Goal: Task Accomplishment & Management: Complete application form

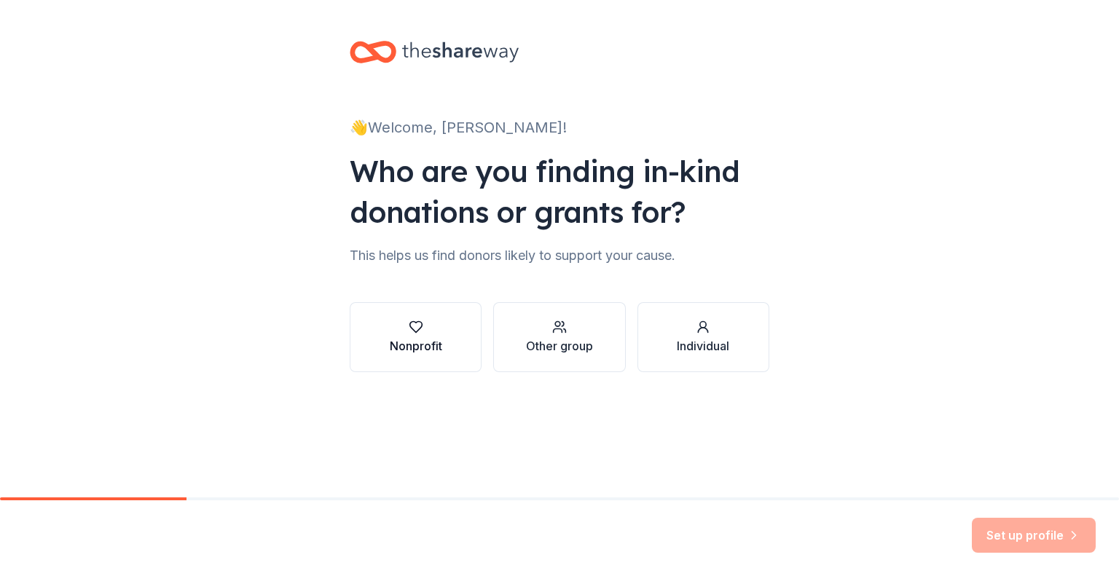
click at [402, 345] on div "Nonprofit" at bounding box center [416, 345] width 52 height 17
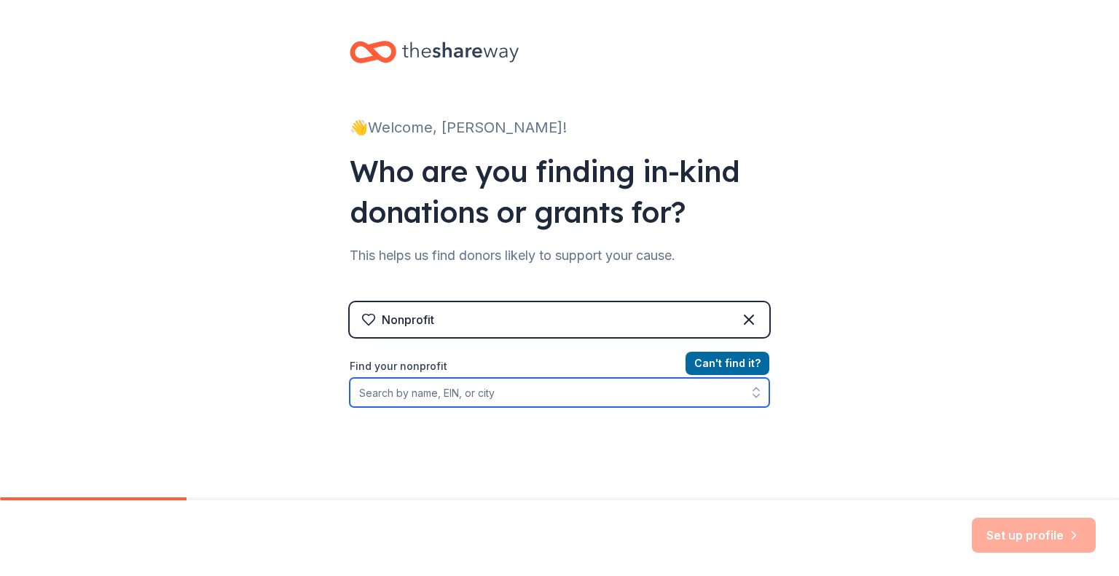
click at [494, 395] on input "Find your nonprofit" at bounding box center [559, 392] width 419 height 29
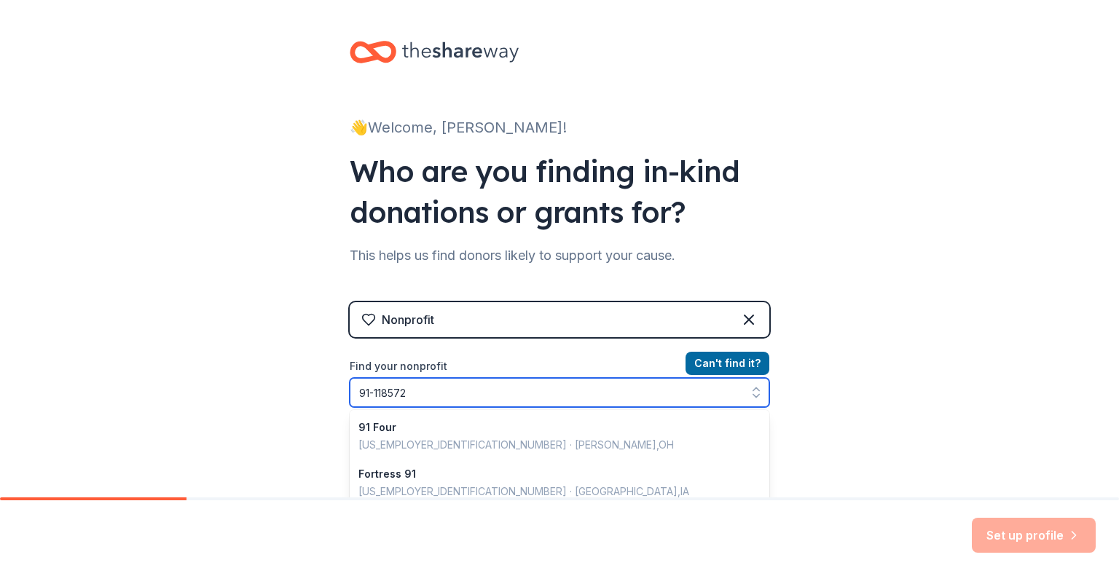
type input "[US_EMPLOYER_IDENTIFICATION_NUMBER]"
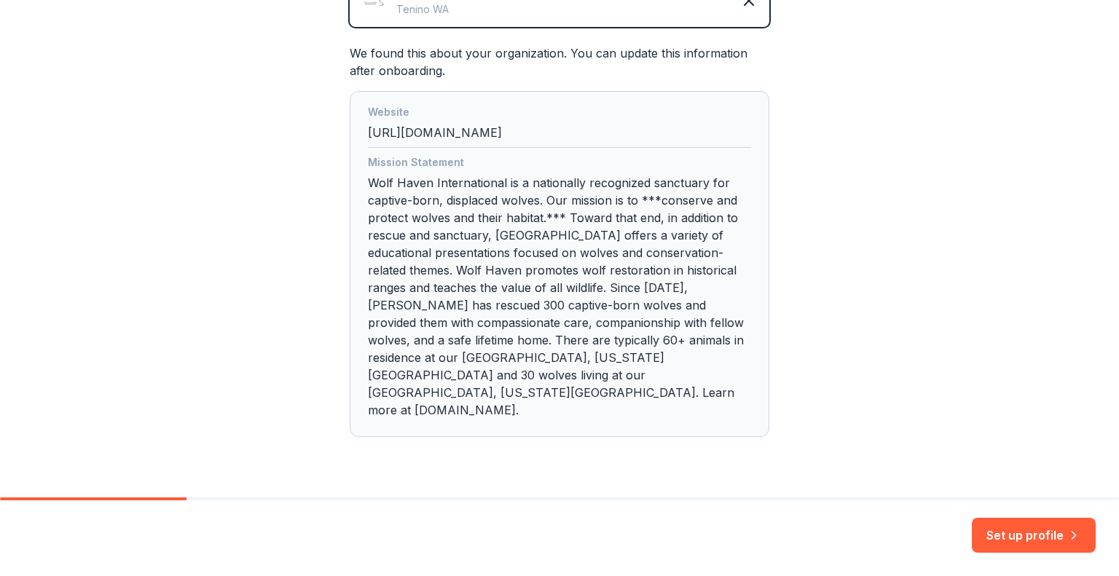
scroll to position [383, 0]
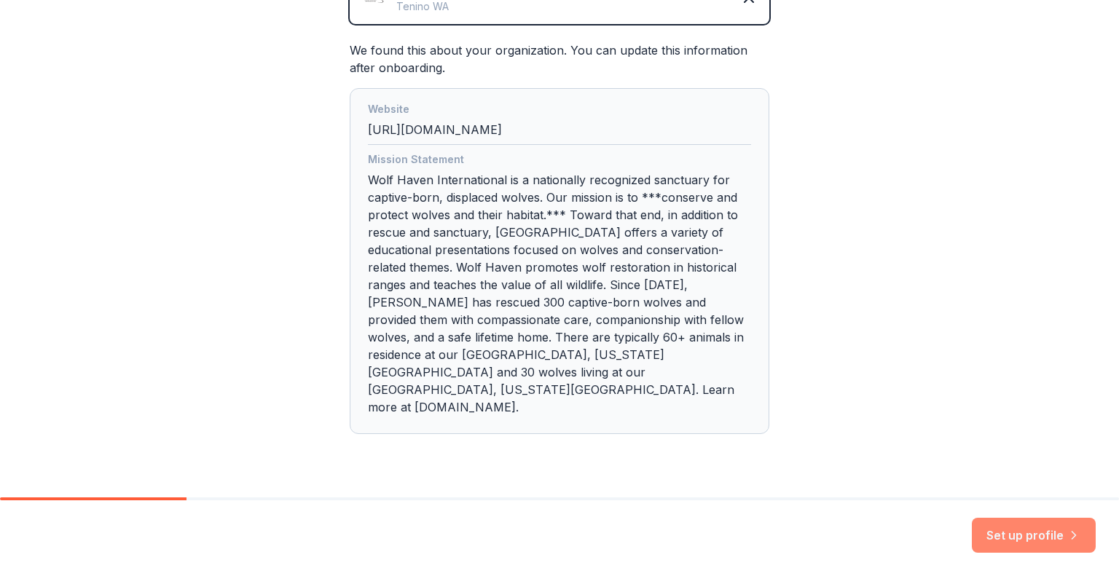
click at [1054, 535] on button "Set up profile" at bounding box center [1034, 535] width 124 height 35
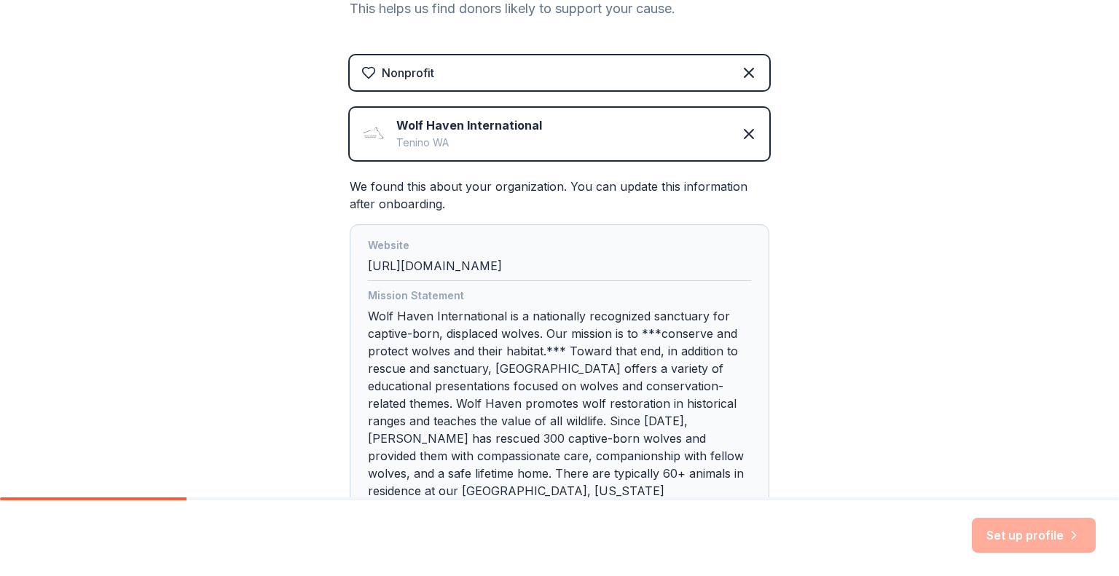
scroll to position [258, 0]
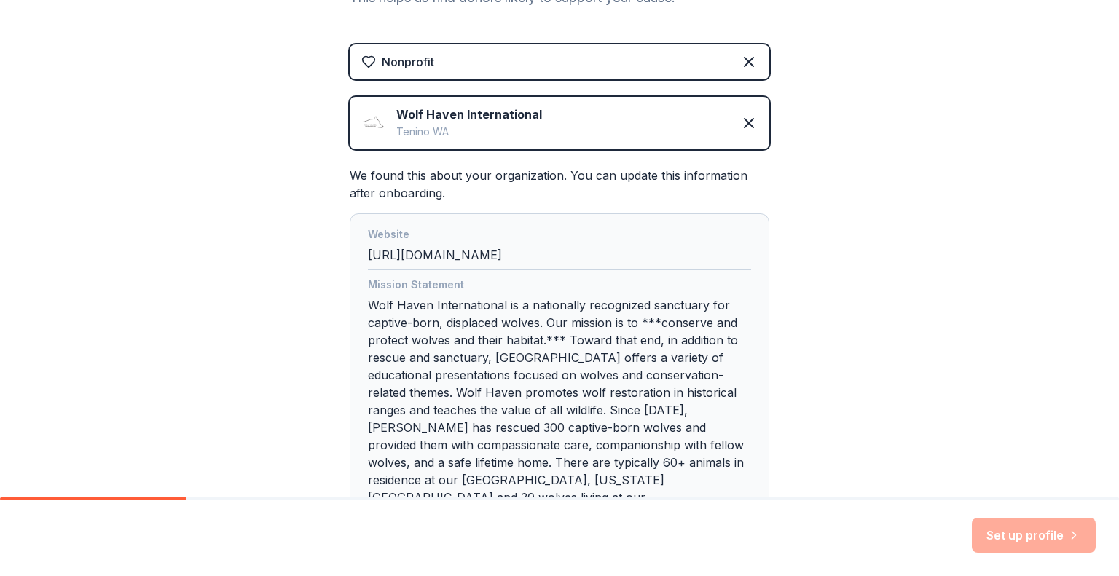
click at [684, 348] on div "Mission Statement Wolf Haven International is a nationally recognized sanctuary…" at bounding box center [559, 411] width 383 height 271
click at [592, 258] on div "Website http://wolfhaven.org" at bounding box center [559, 248] width 383 height 44
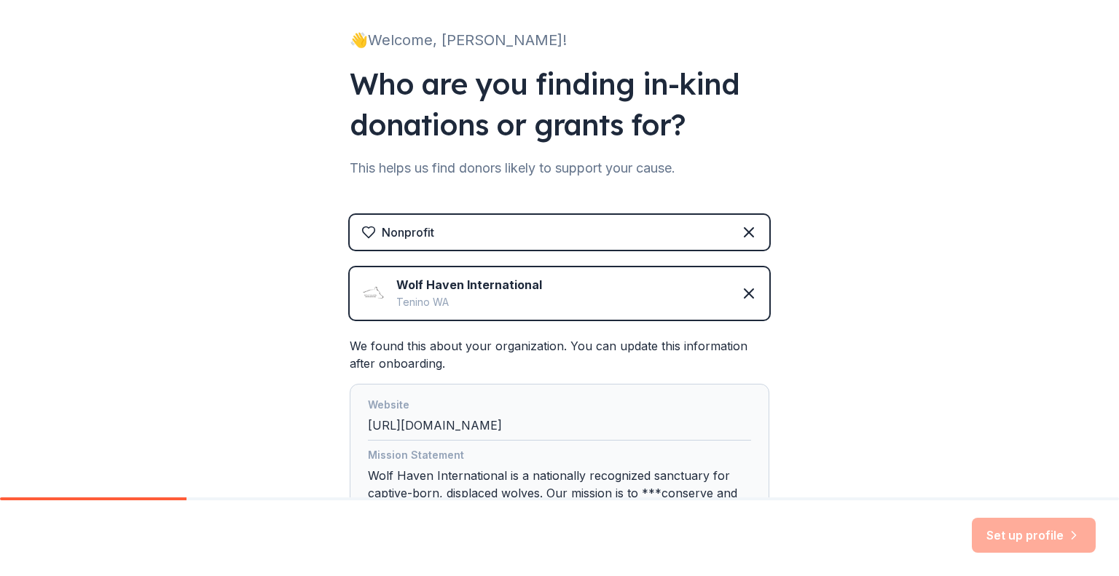
scroll to position [84, 0]
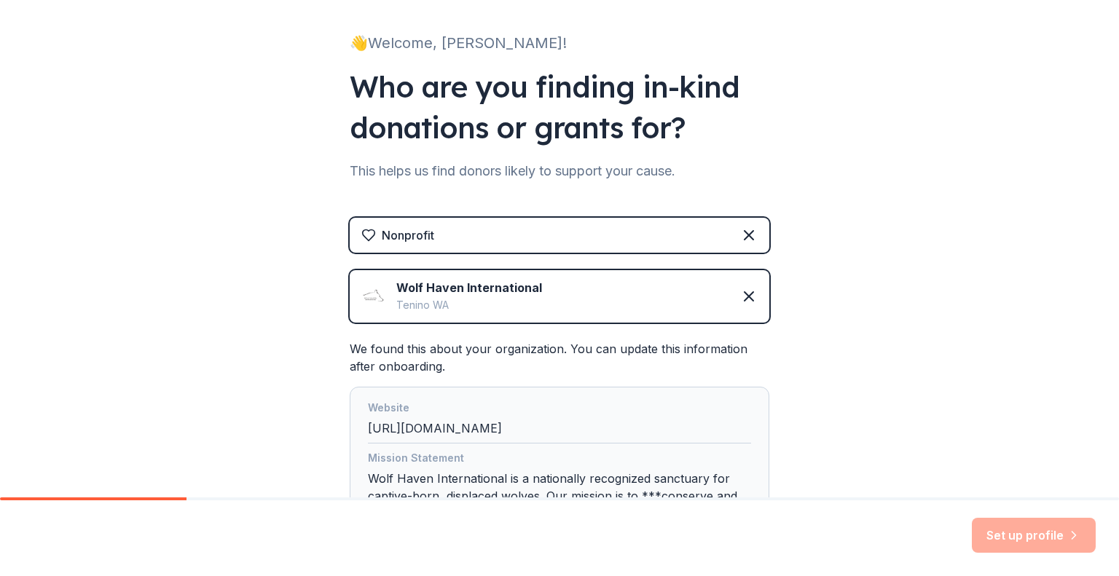
click at [422, 293] on div "Wolf Haven International" at bounding box center [469, 287] width 146 height 17
click at [378, 292] on img at bounding box center [372, 296] width 23 height 23
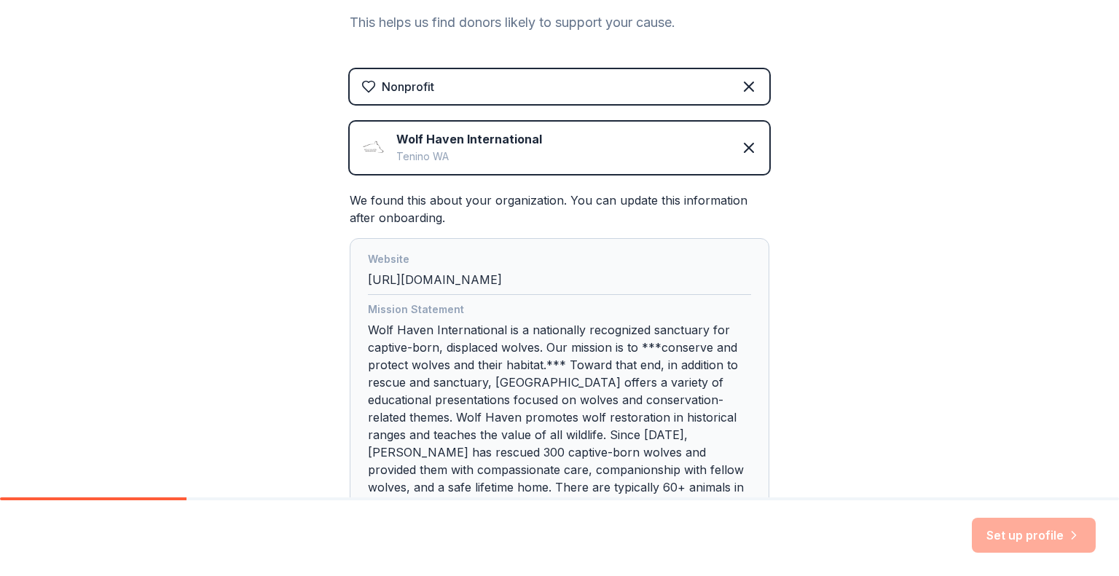
scroll to position [251, 0]
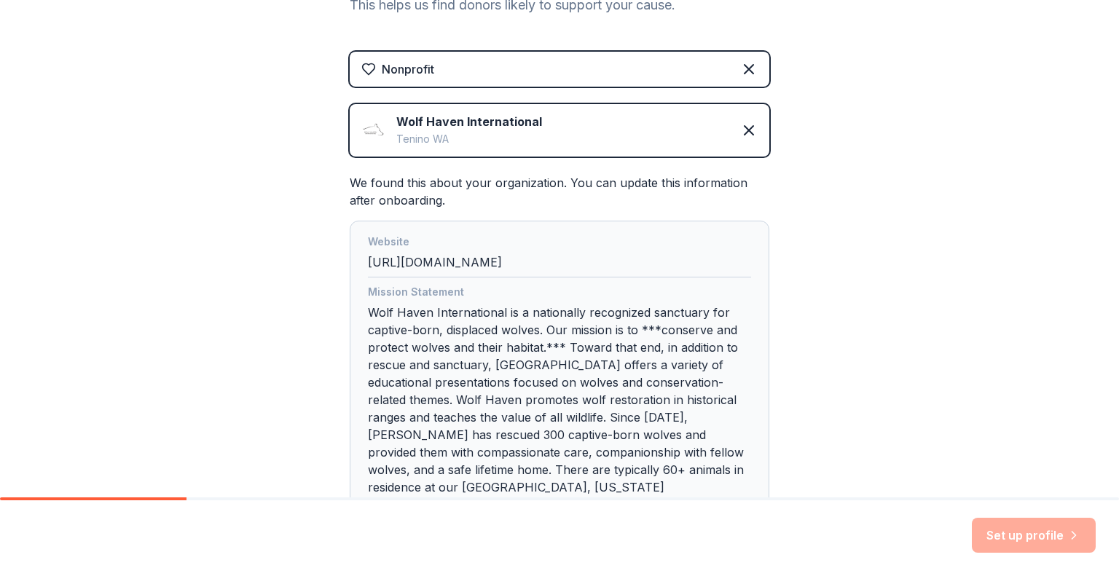
click at [402, 267] on div "Website http://wolfhaven.org" at bounding box center [559, 255] width 383 height 44
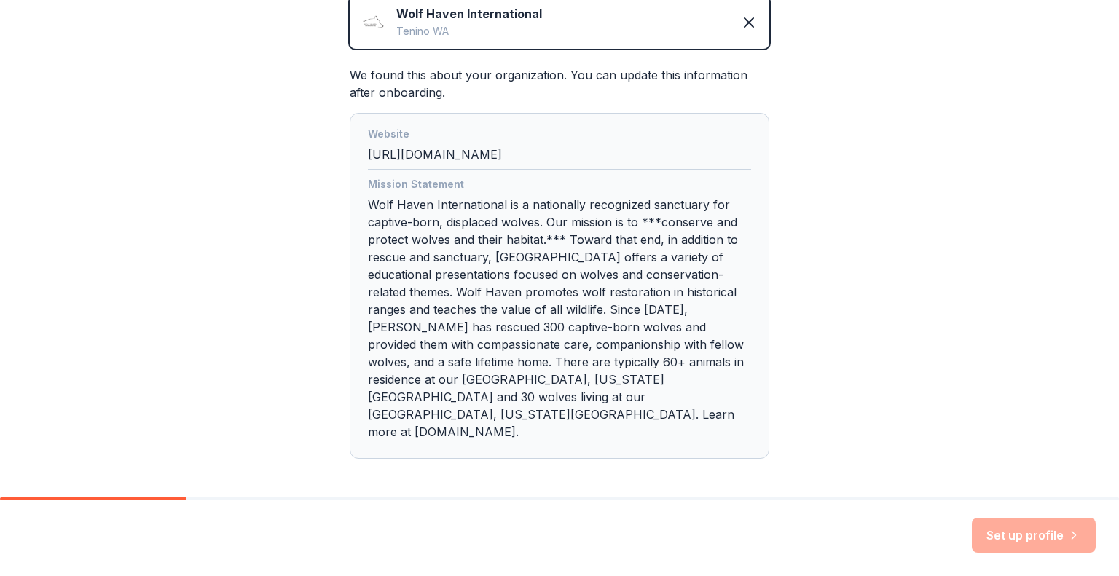
scroll to position [383, 0]
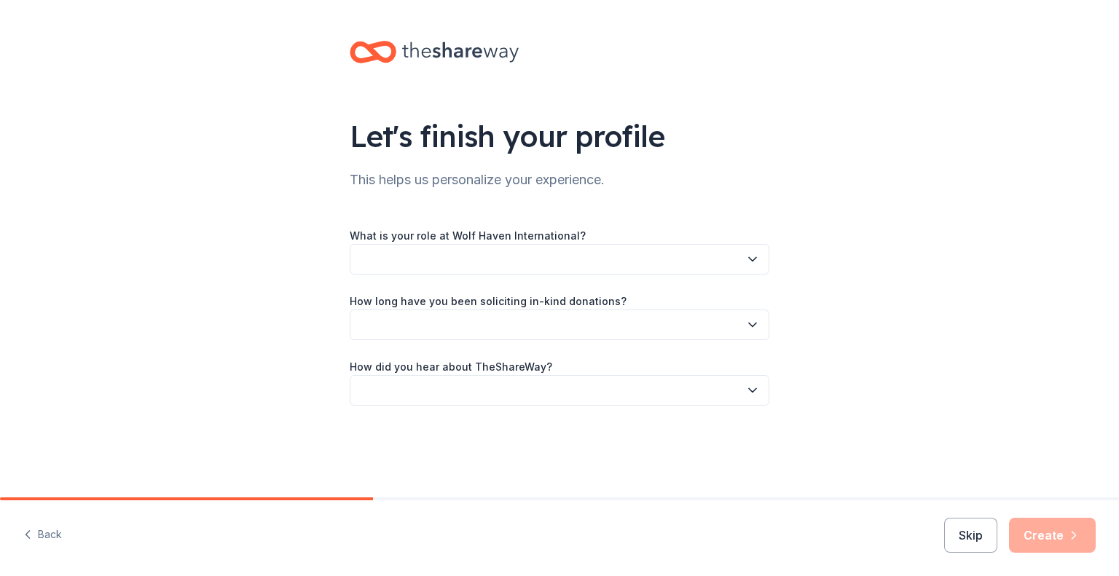
drag, startPoint x: 518, startPoint y: 273, endPoint x: 99, endPoint y: 147, distance: 437.3
click at [99, 147] on div "Let's finish your profile This helps us personalize your experience. What is yo…" at bounding box center [559, 238] width 1119 height 476
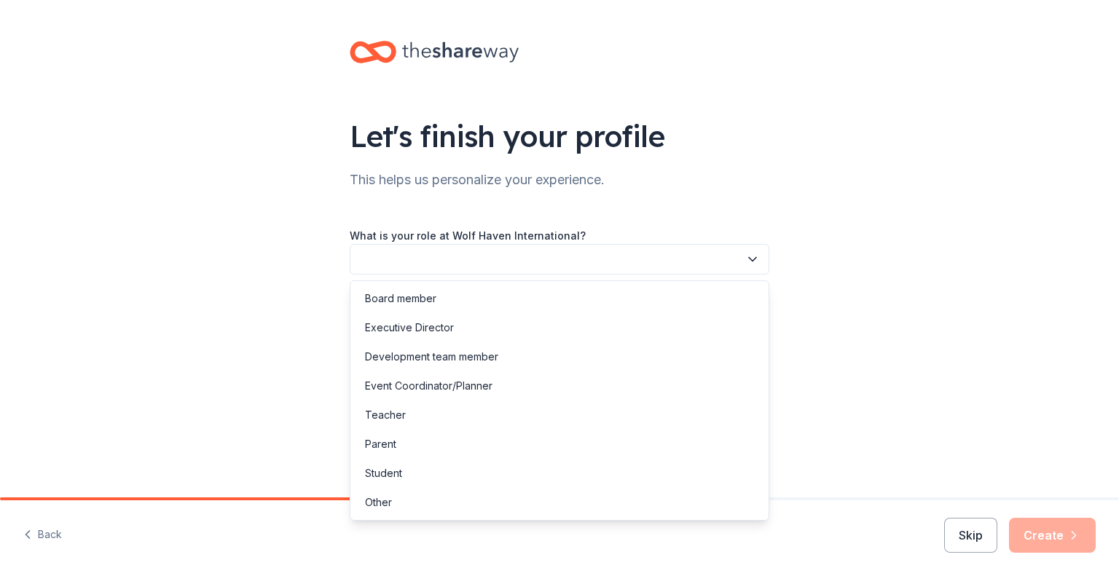
click at [474, 247] on button "button" at bounding box center [559, 259] width 419 height 31
click at [461, 348] on div "Development team member" at bounding box center [431, 356] width 133 height 17
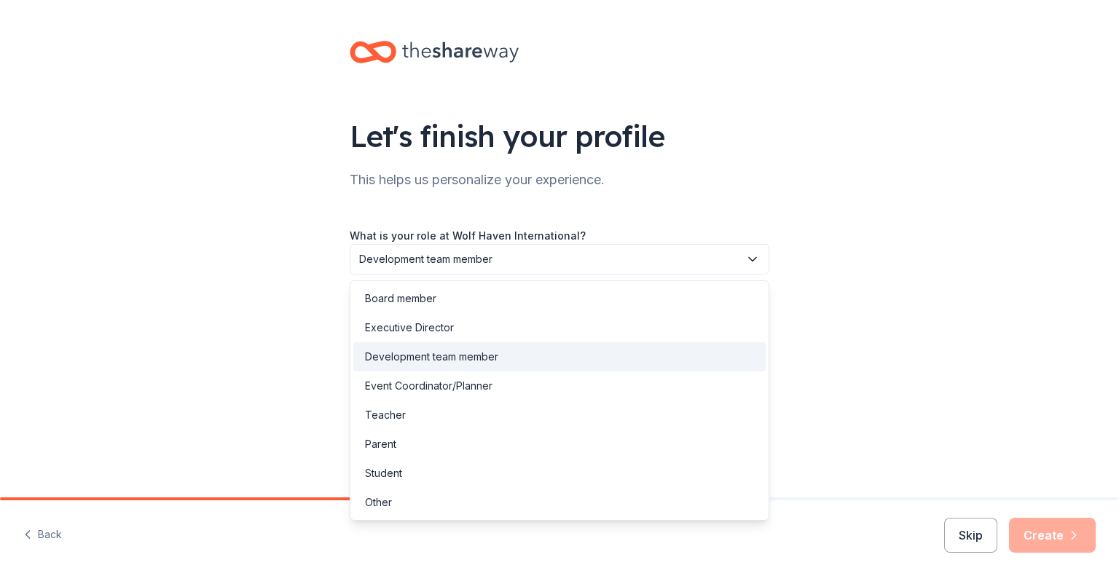
click at [516, 257] on span "Development team member" at bounding box center [549, 259] width 380 height 17
click at [490, 358] on div "Development team member" at bounding box center [431, 356] width 133 height 17
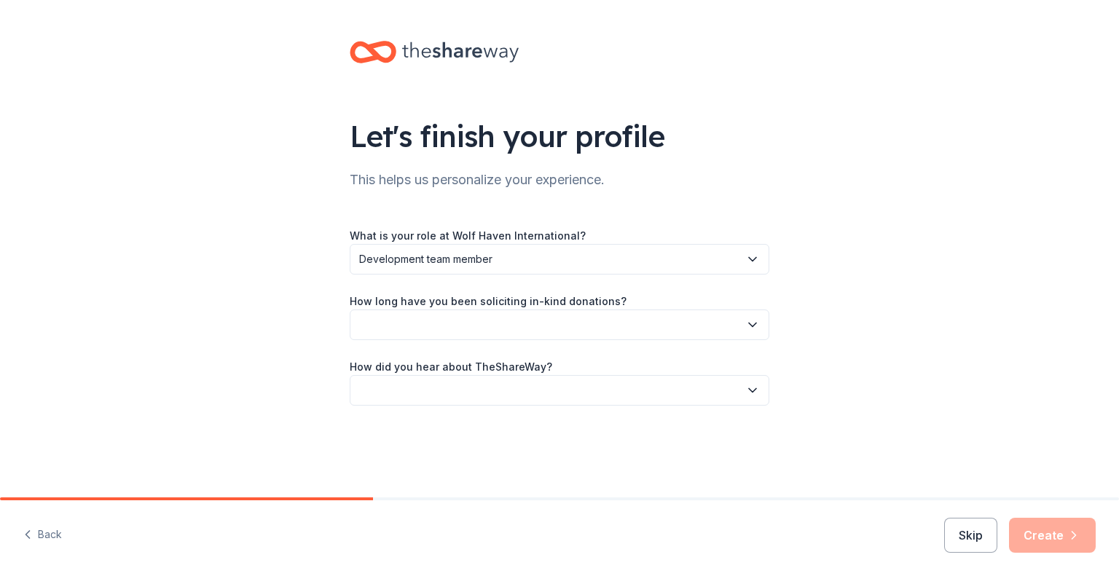
click at [524, 315] on button "button" at bounding box center [559, 325] width 419 height 31
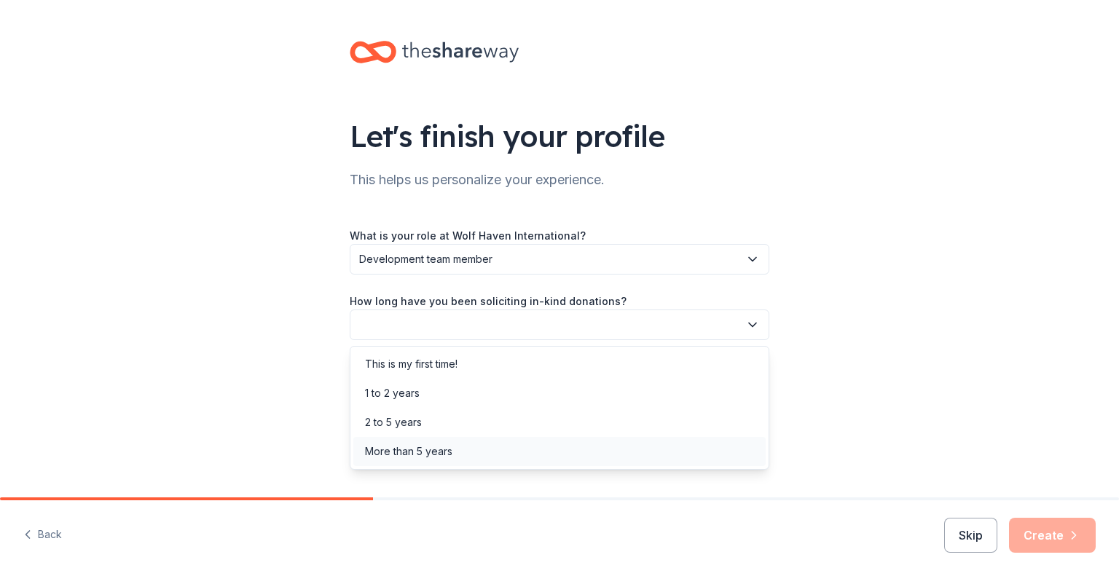
click at [458, 443] on div "More than 5 years" at bounding box center [559, 451] width 412 height 29
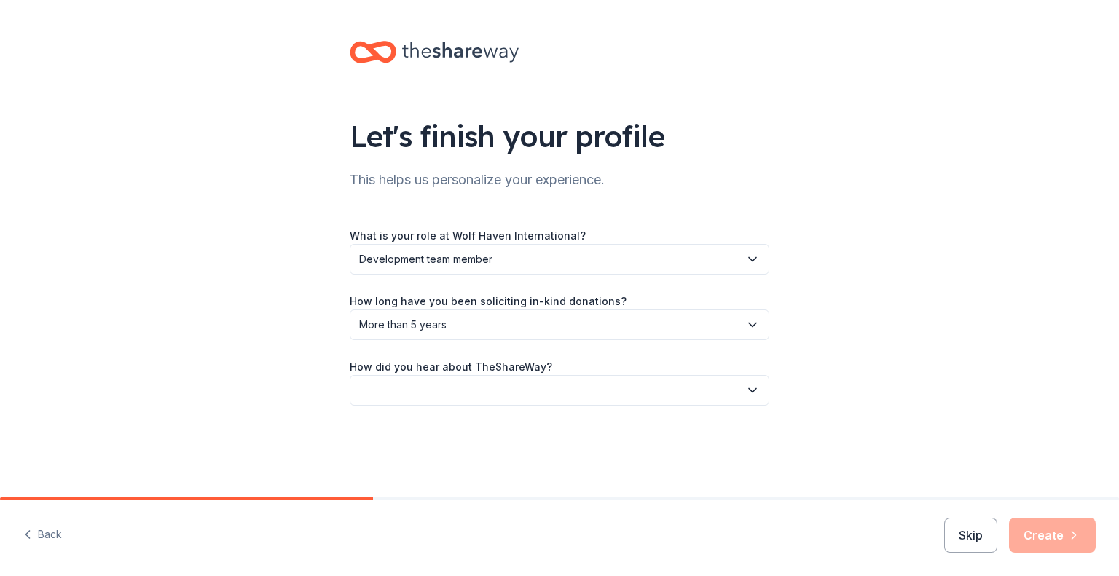
click at [502, 393] on button "button" at bounding box center [559, 390] width 419 height 31
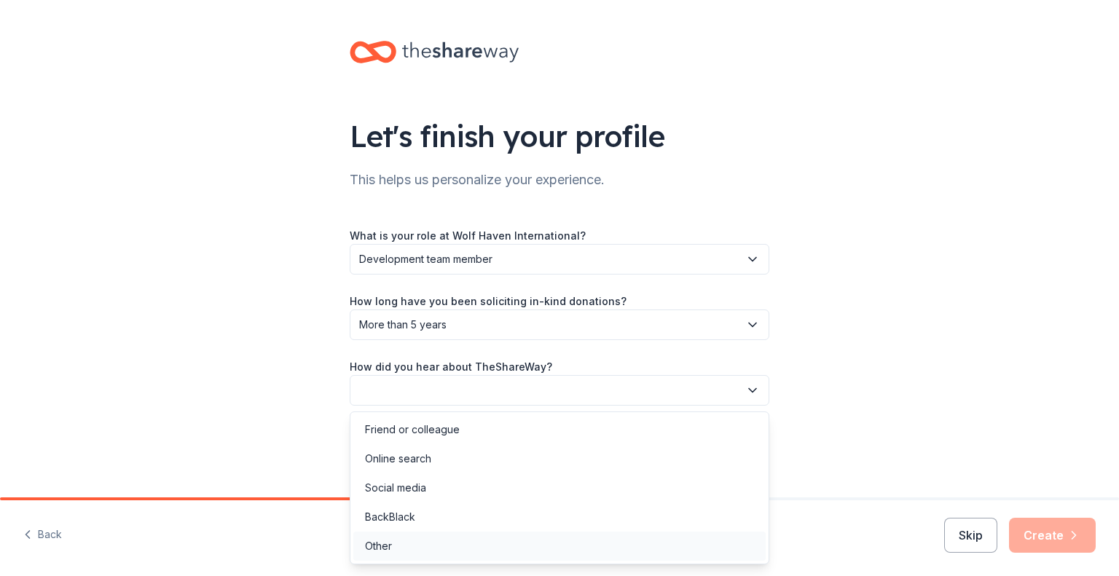
click at [441, 550] on div "Other" at bounding box center [559, 546] width 412 height 29
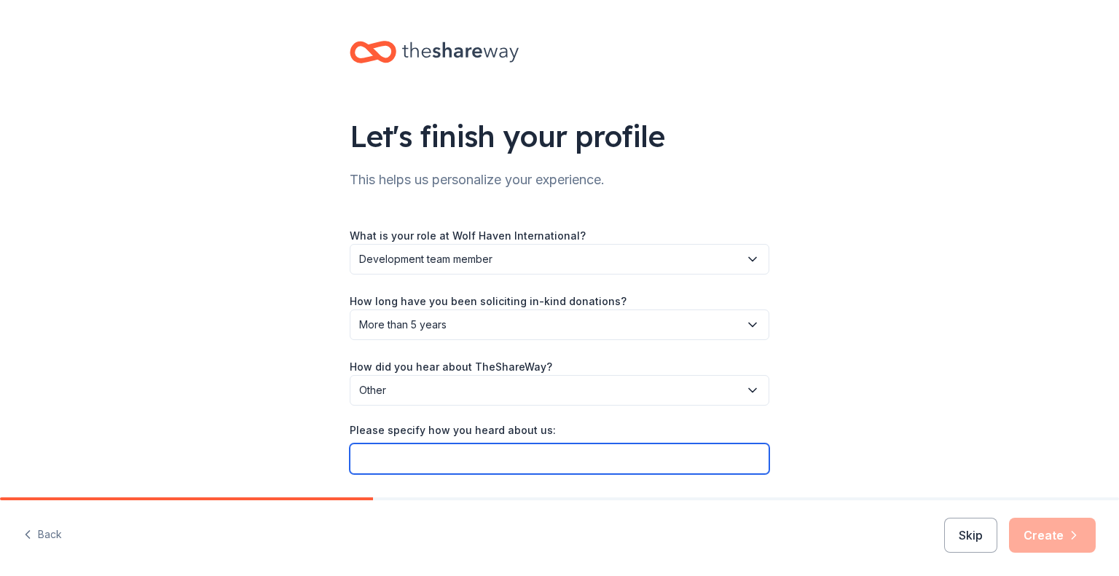
click at [494, 454] on input "Please specify how you heard about us:" at bounding box center [559, 459] width 419 height 31
type input "Via the Chewy website"
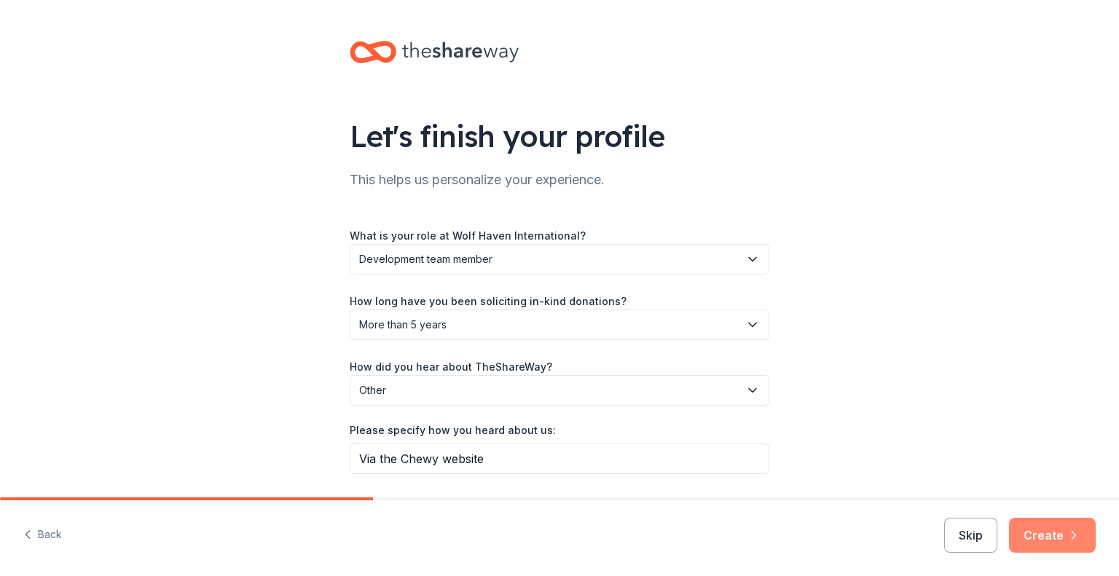
click at [1057, 535] on button "Create" at bounding box center [1052, 535] width 87 height 35
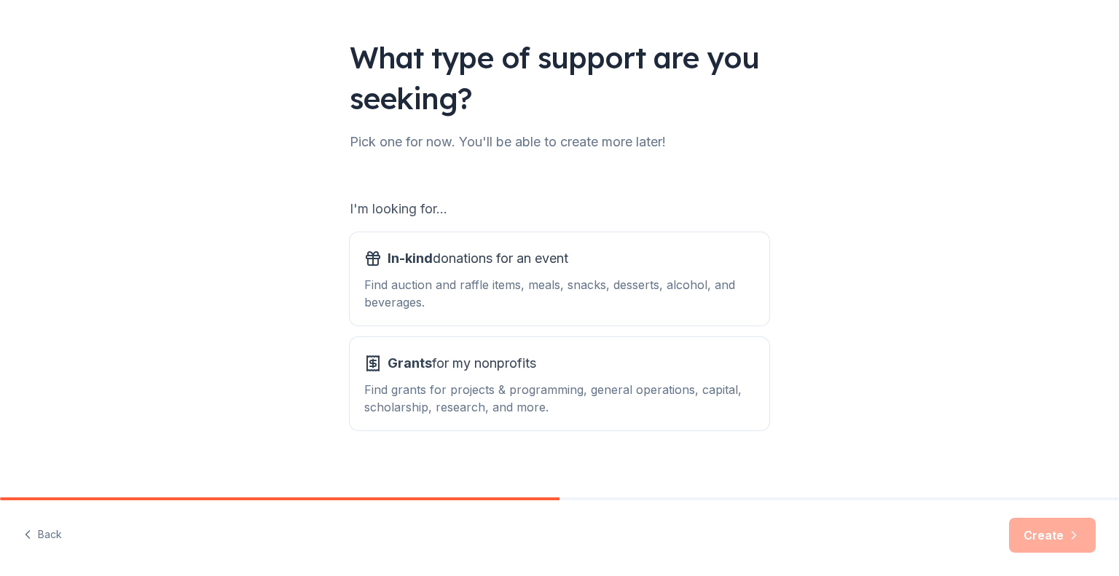
scroll to position [90, 0]
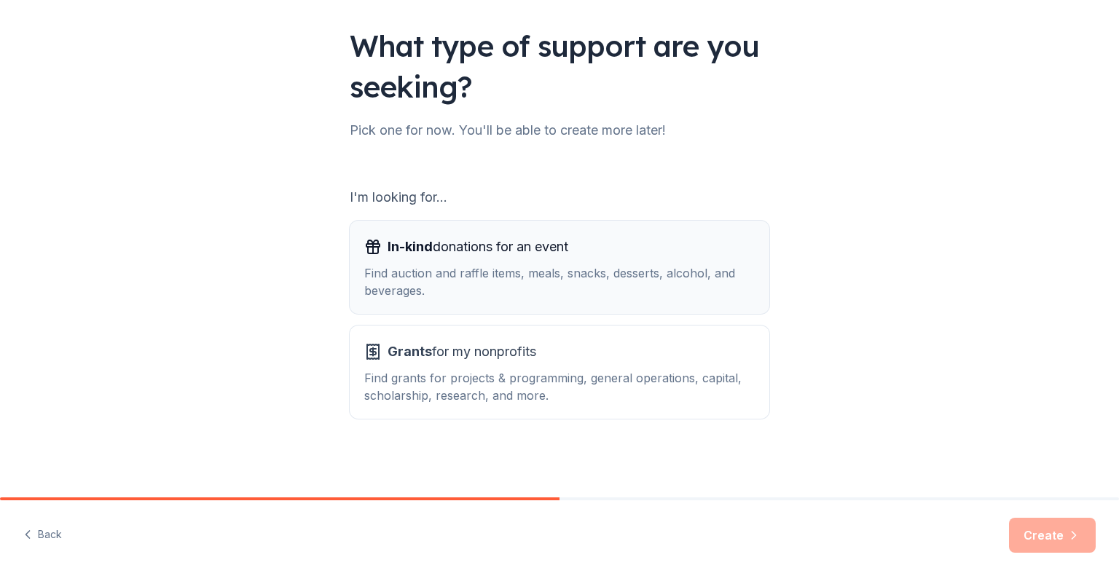
click at [701, 281] on div "Find auction and raffle items, meals, snacks, desserts, alcohol, and beverages." at bounding box center [559, 281] width 390 height 35
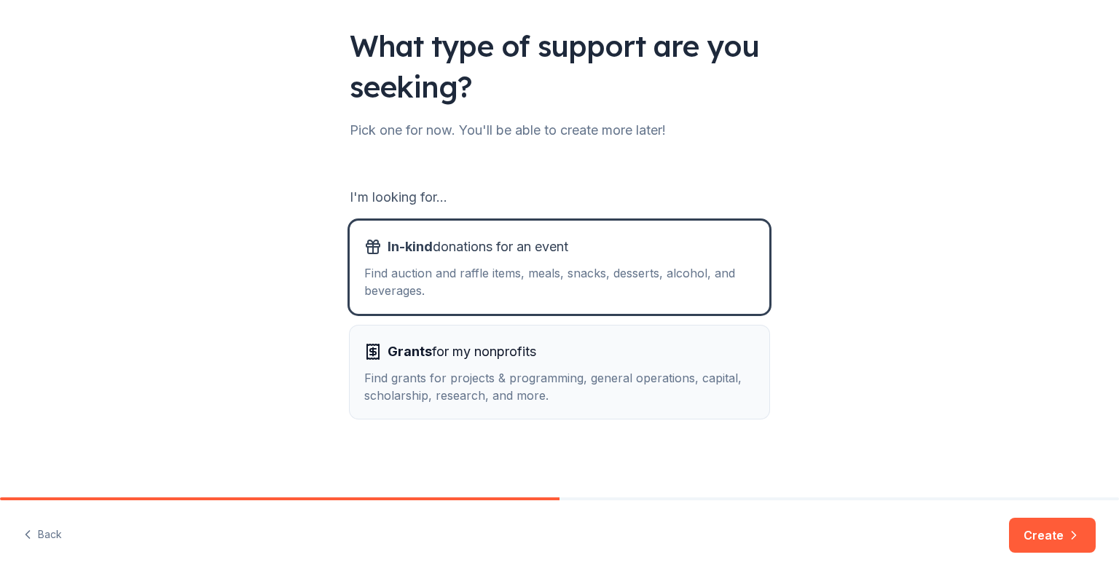
click at [669, 383] on div "Find grants for projects & programming, general operations, capital, scholarshi…" at bounding box center [559, 386] width 390 height 35
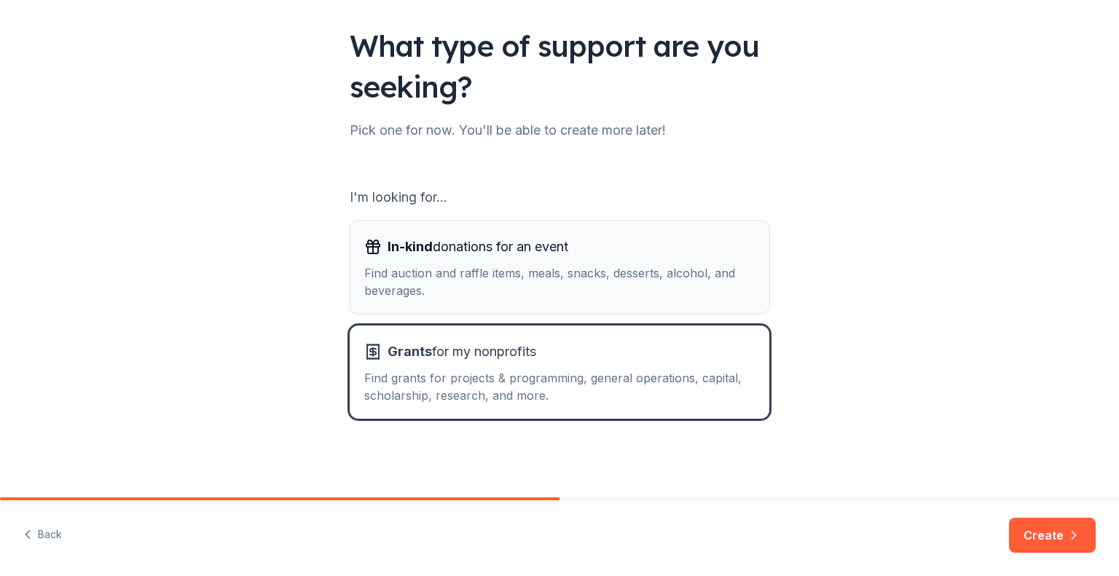
click at [687, 304] on button "In-kind donations for an event Find auction and raffle items, meals, snacks, de…" at bounding box center [559, 267] width 419 height 93
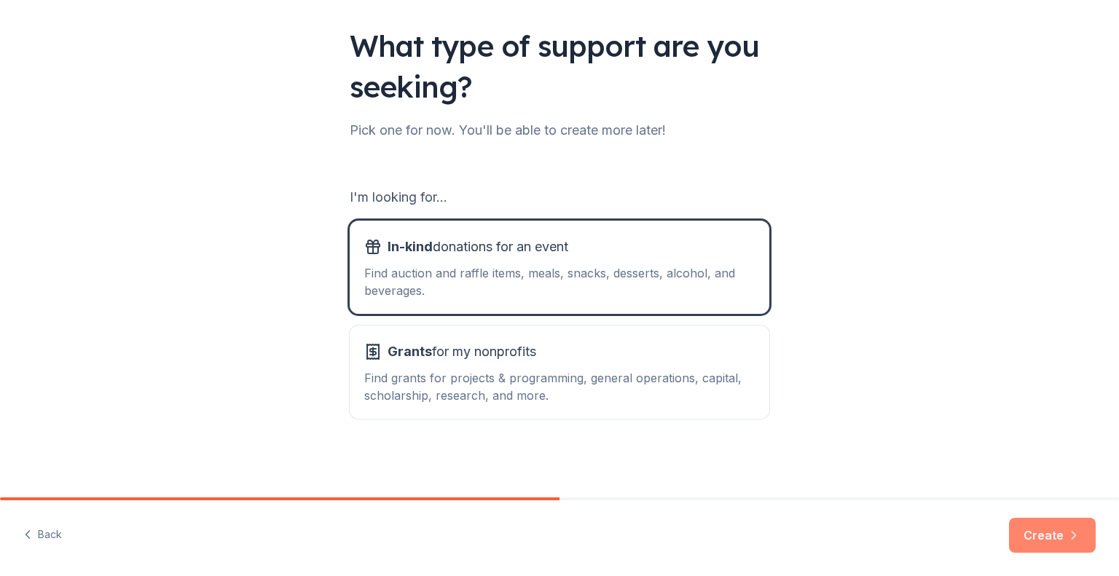
click at [1049, 535] on button "Create" at bounding box center [1052, 535] width 87 height 35
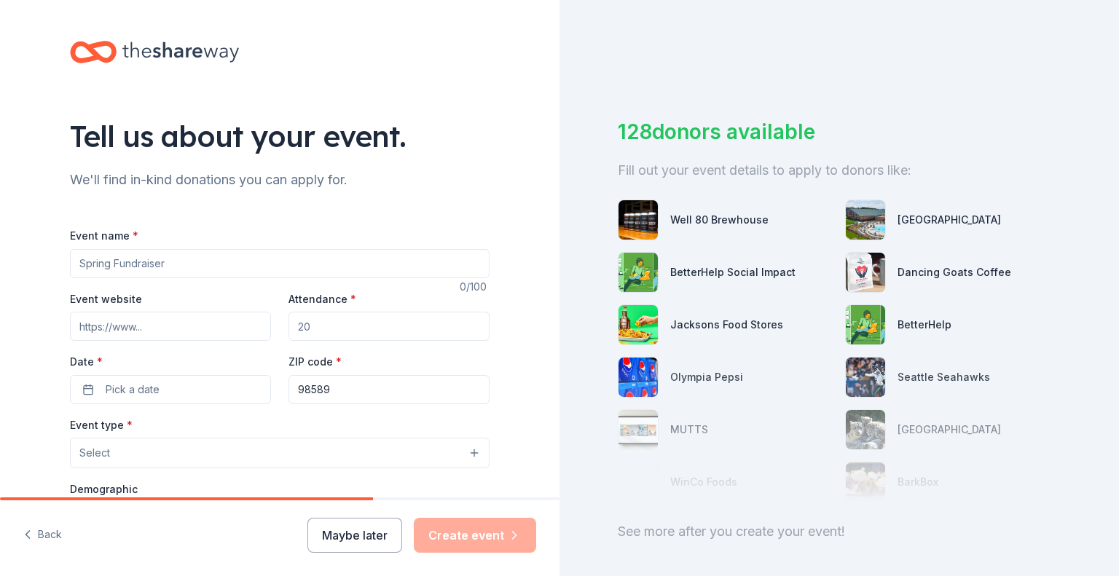
click at [446, 267] on input "Event name *" at bounding box center [279, 263] width 419 height 29
type input "Wolves & Wine"
type input "300"
click at [90, 395] on button "Pick a date" at bounding box center [170, 389] width 201 height 29
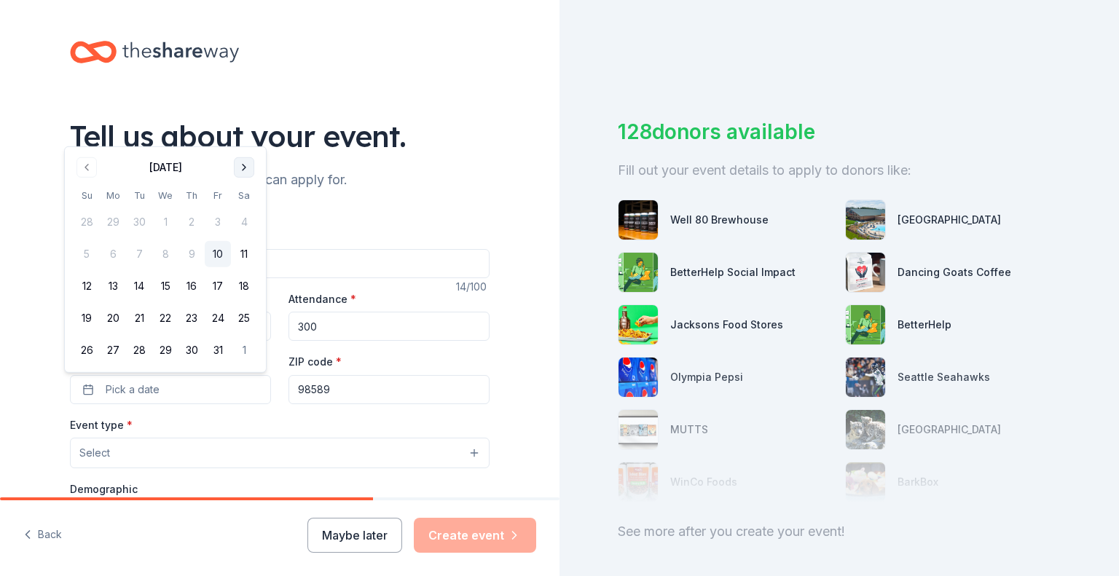
click at [244, 176] on button "Go to next month" at bounding box center [244, 167] width 20 height 20
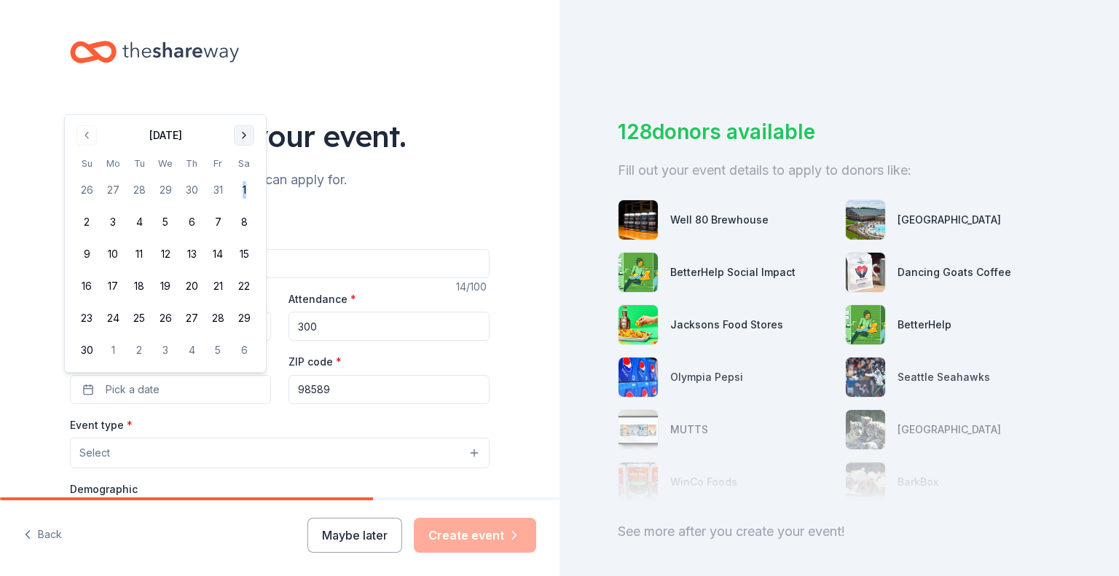
click at [244, 177] on td "1" at bounding box center [244, 190] width 26 height 26
click at [243, 142] on button "Go to next month" at bounding box center [244, 135] width 20 height 20
click at [243, 142] on div "Tell us about your event." at bounding box center [279, 136] width 419 height 41
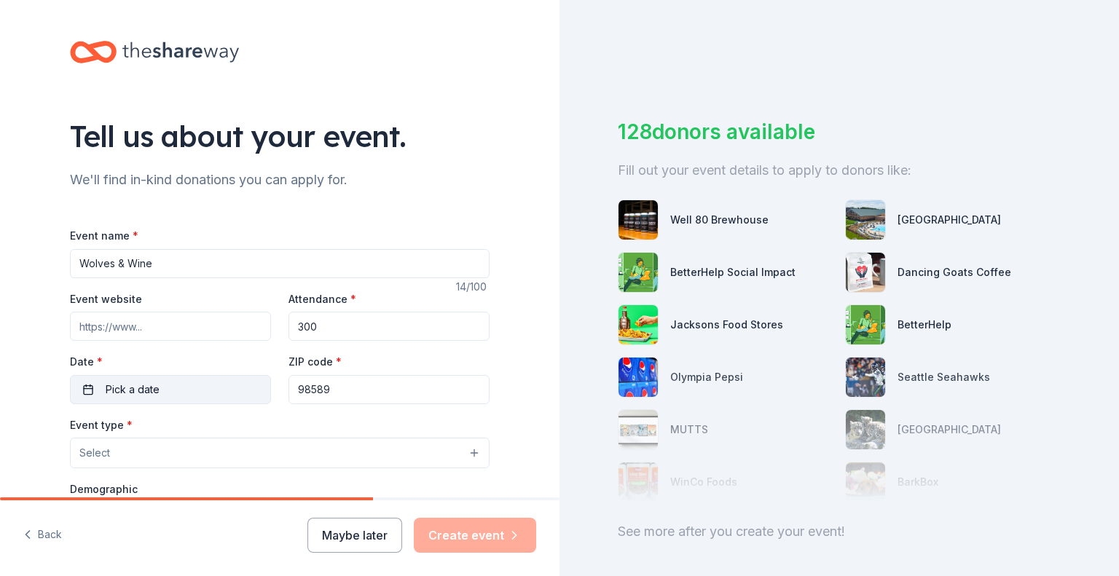
click at [210, 384] on button "Pick a date" at bounding box center [170, 389] width 201 height 29
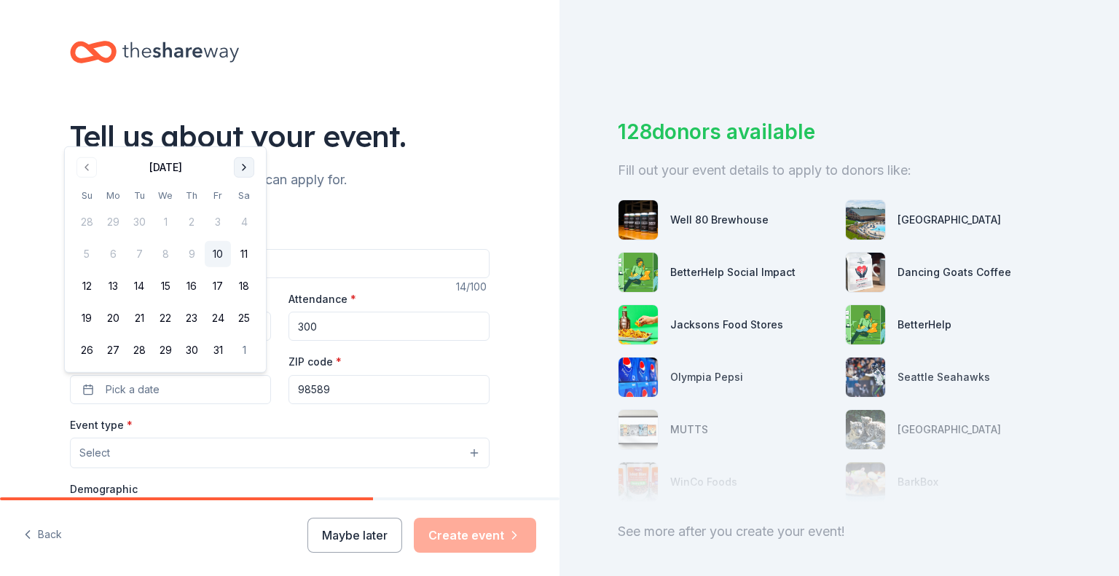
click at [250, 162] on button "Go to next month" at bounding box center [244, 167] width 20 height 20
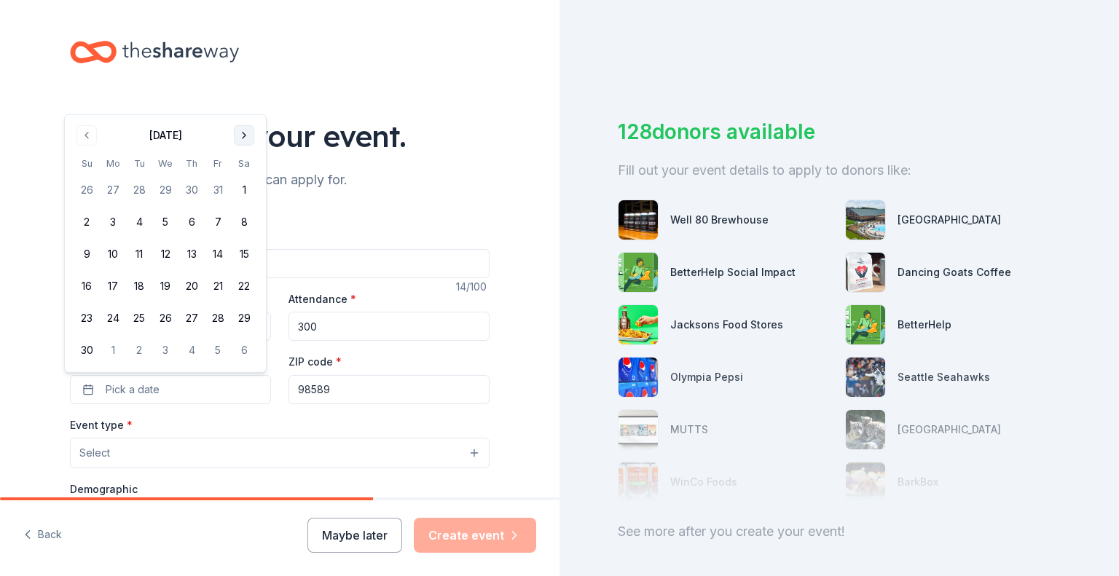
click at [243, 142] on button "Go to next month" at bounding box center [244, 135] width 20 height 20
click at [245, 162] on button "Go to next month" at bounding box center [244, 167] width 20 height 20
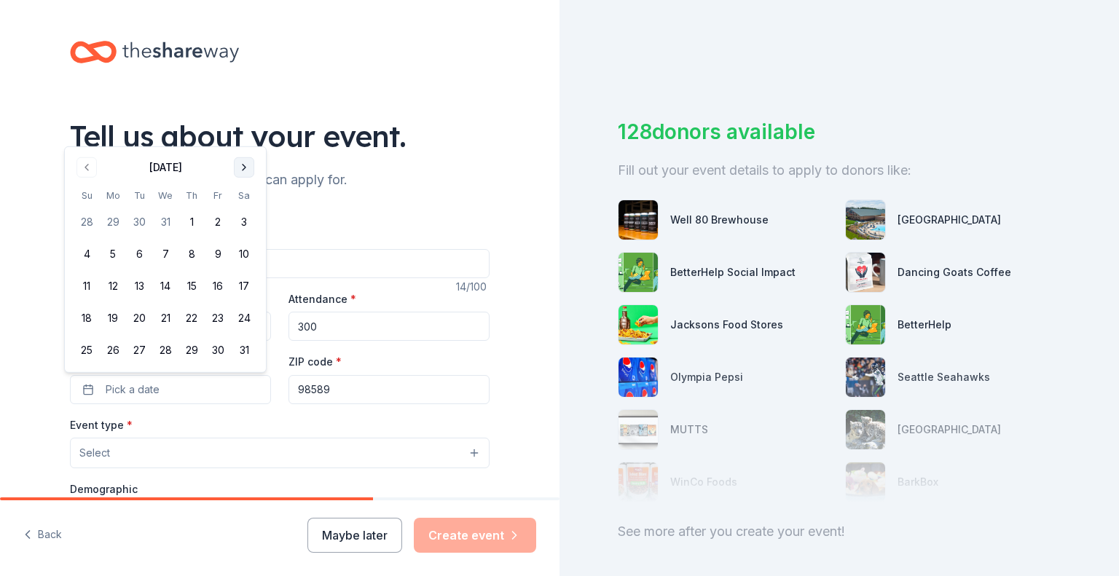
click at [245, 162] on button "Go to next month" at bounding box center [244, 167] width 20 height 20
click at [249, 206] on button "Go to next month" at bounding box center [244, 199] width 20 height 20
click at [247, 245] on button "14" at bounding box center [244, 254] width 26 height 26
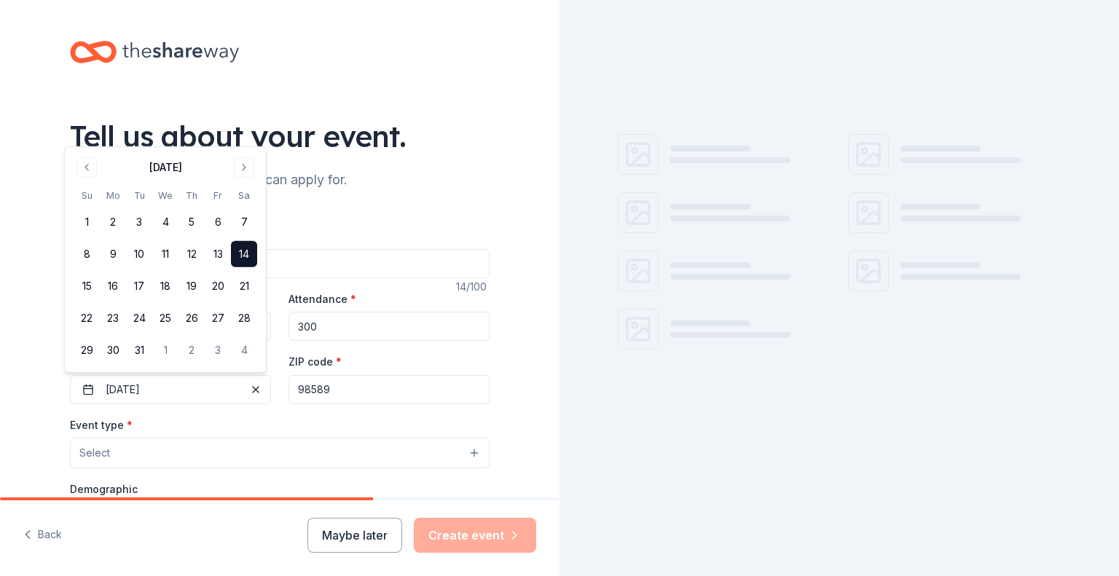
click at [347, 395] on input "98589" at bounding box center [388, 389] width 201 height 29
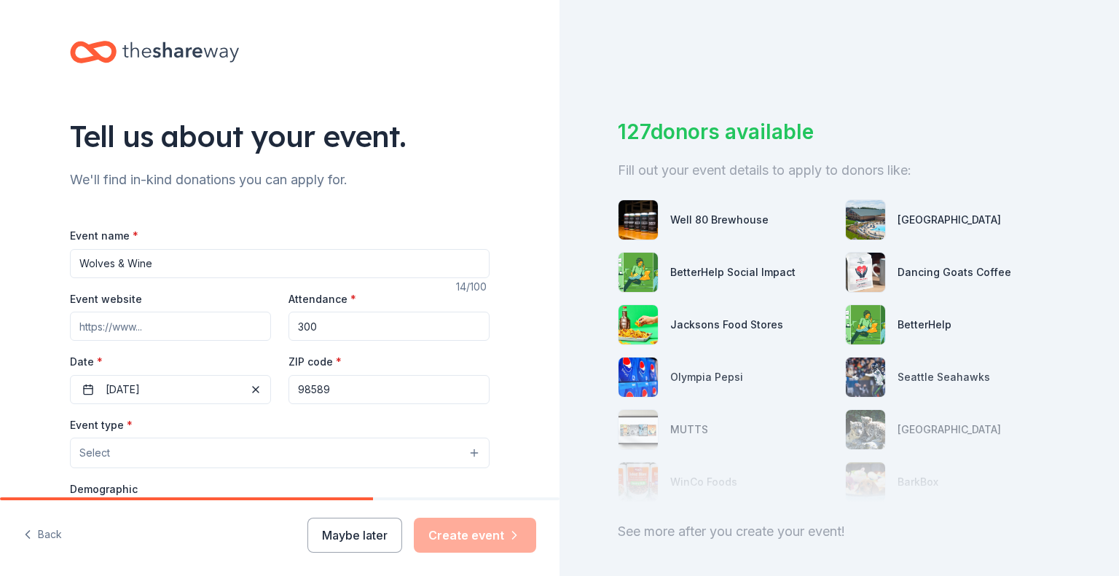
click at [268, 454] on button "Select" at bounding box center [279, 453] width 419 height 31
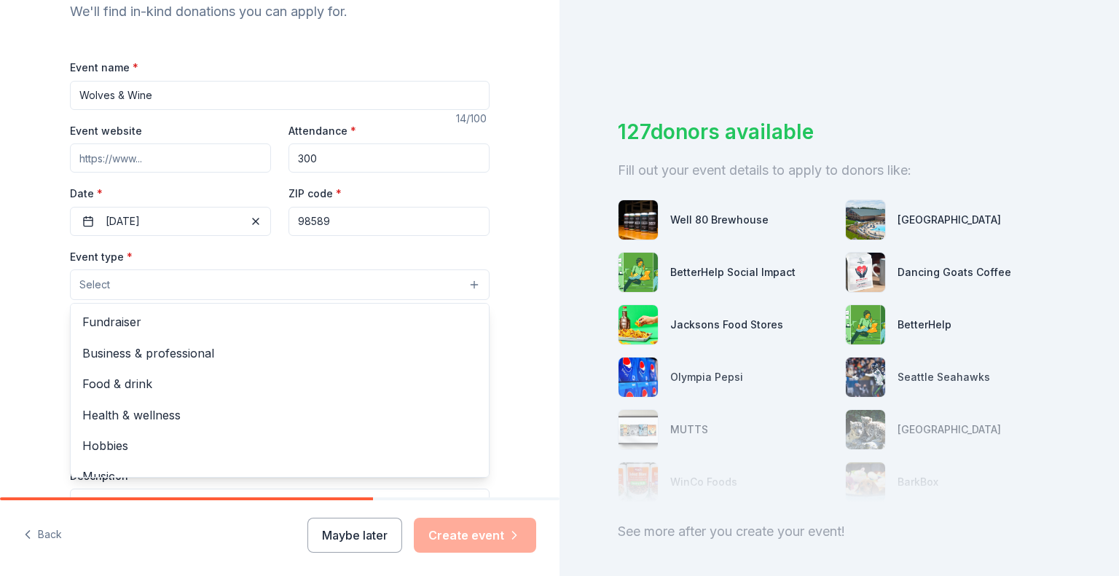
scroll to position [169, 0]
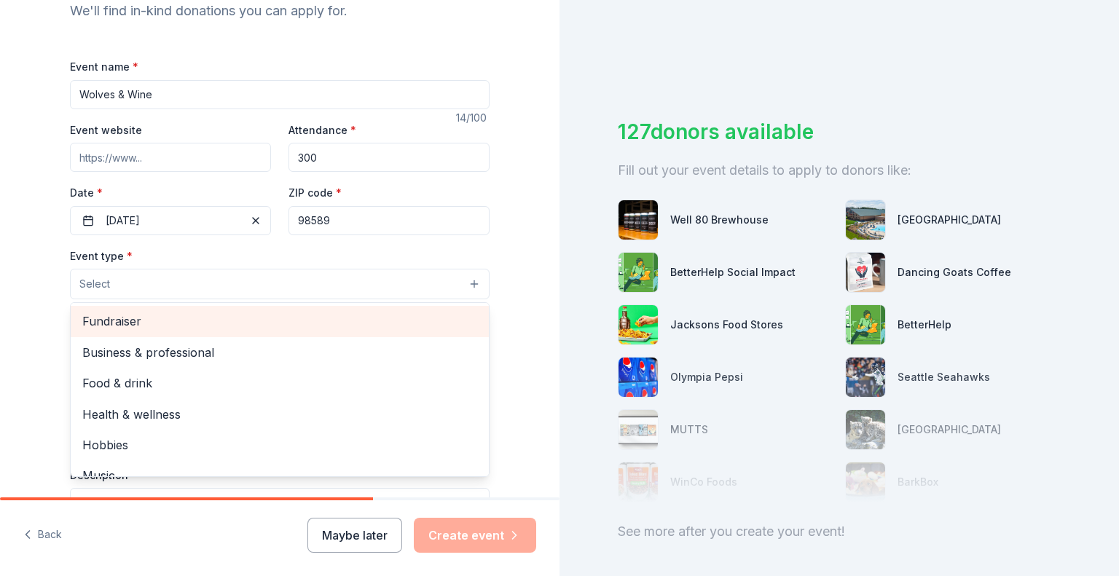
click at [151, 327] on span "Fundraiser" at bounding box center [279, 321] width 395 height 19
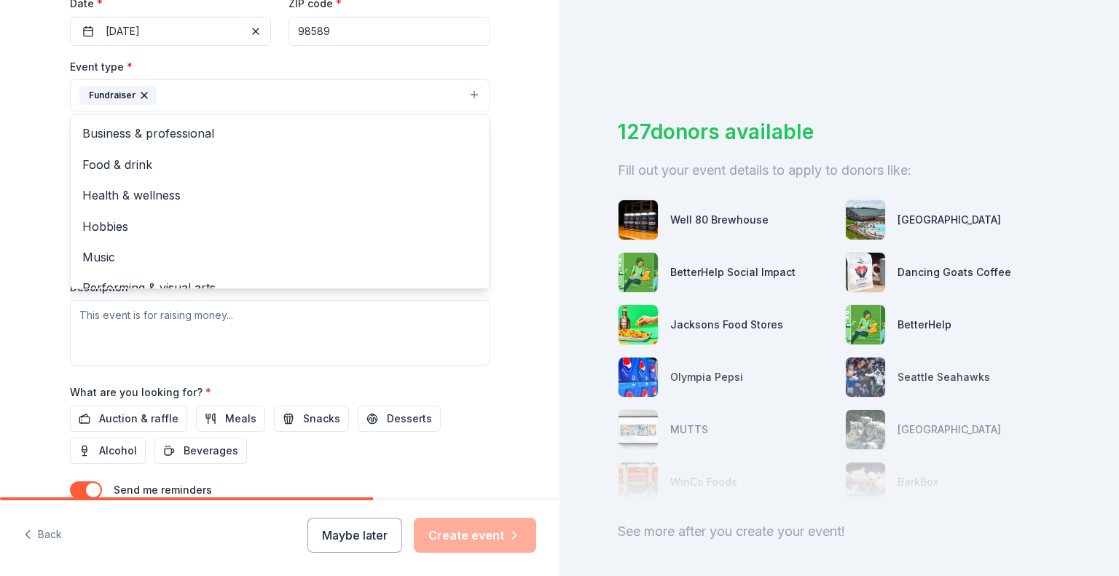
scroll to position [358, 0]
click at [510, 177] on div "Tell us about your event. We'll find in-kind donations you can apply for. Event…" at bounding box center [279, 127] width 559 height 971
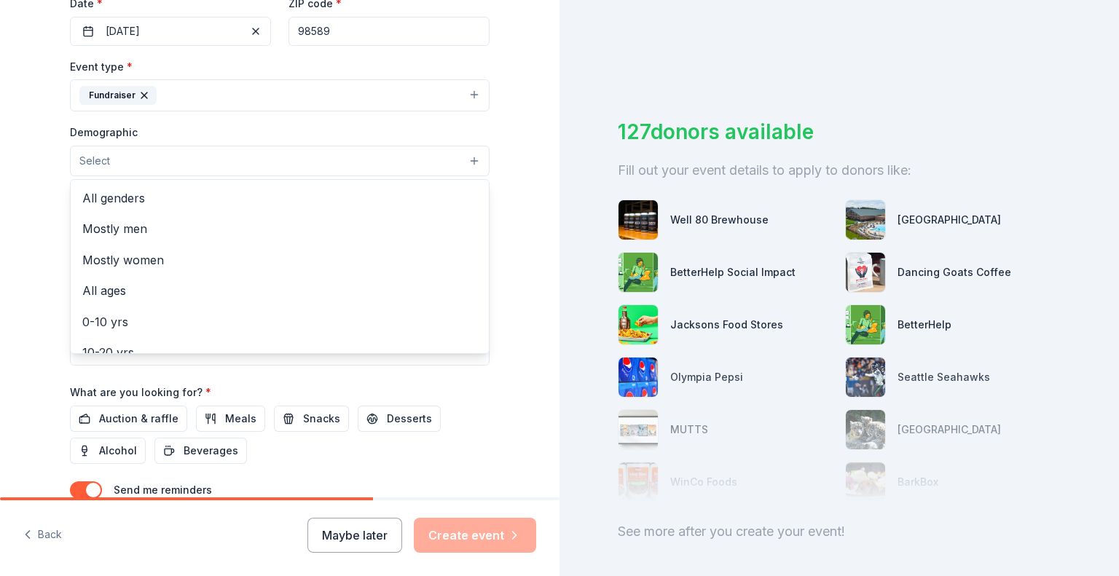
click at [407, 164] on button "Select" at bounding box center [279, 161] width 419 height 31
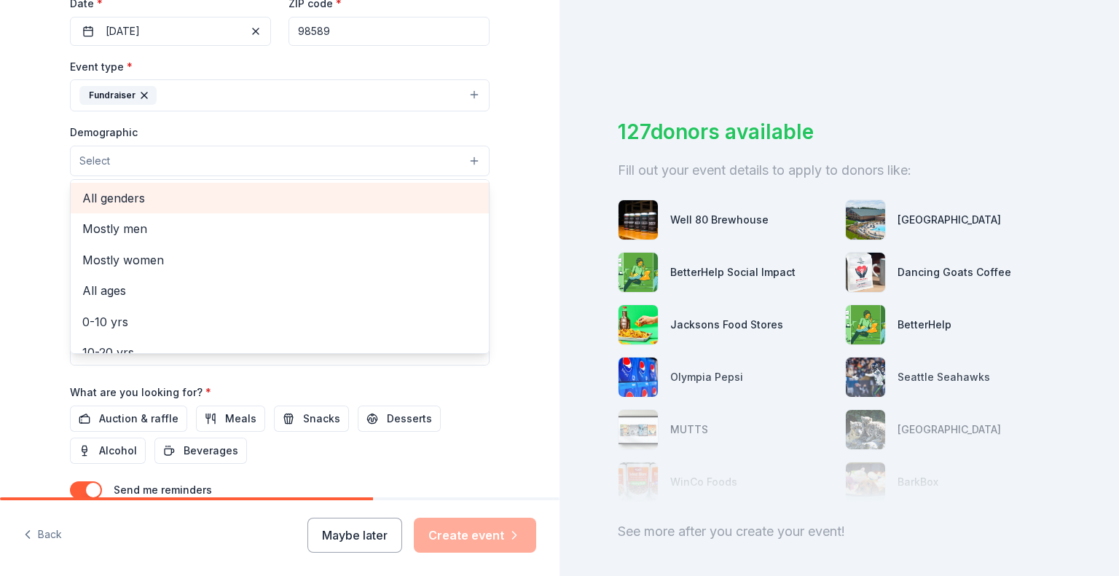
click at [274, 194] on span "All genders" at bounding box center [279, 198] width 395 height 19
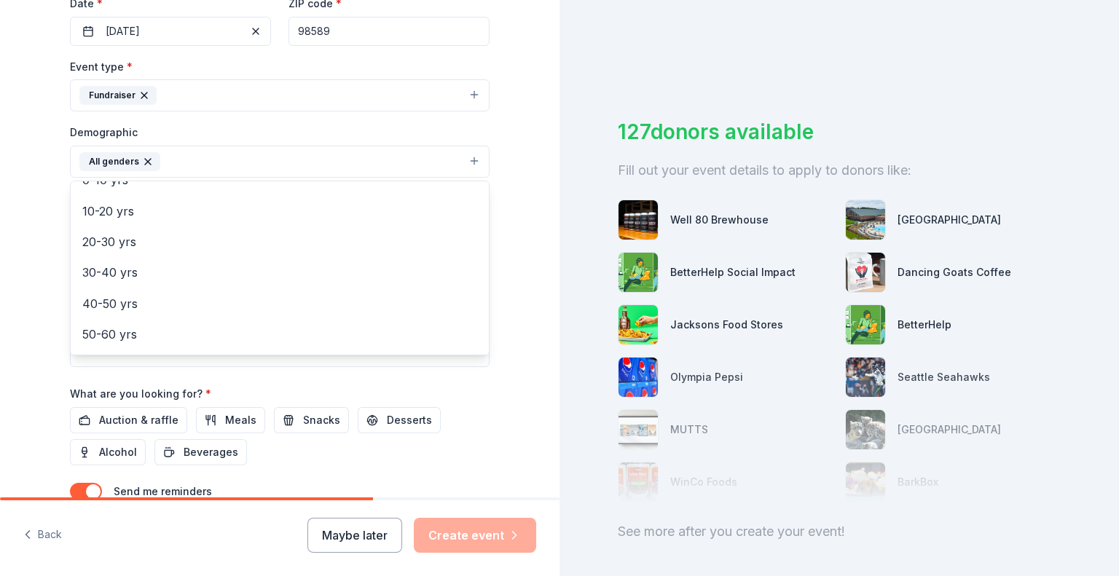
scroll to position [113, 0]
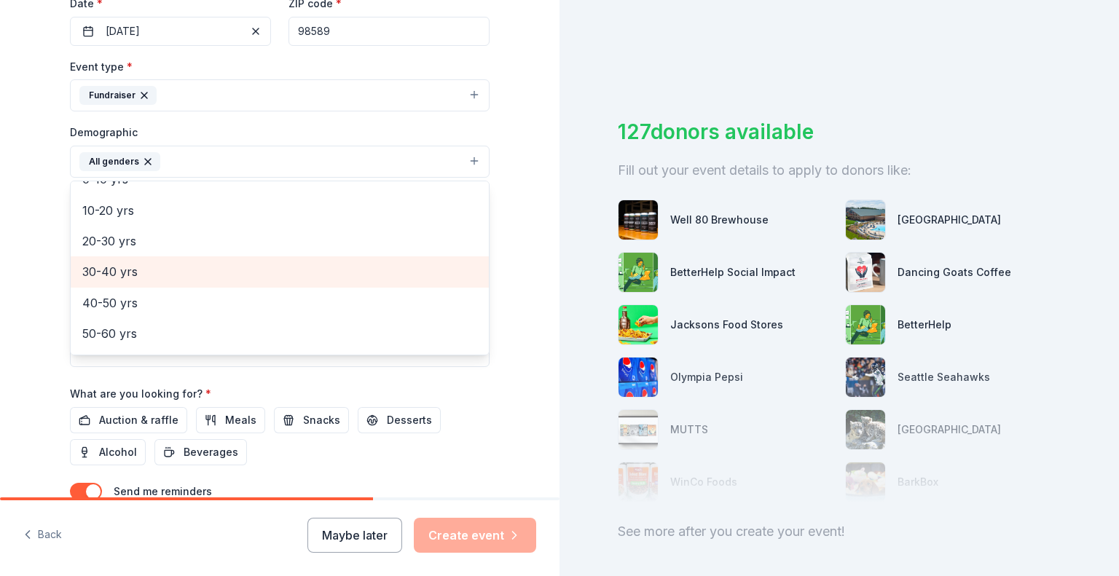
click at [204, 274] on span "30-40 yrs" at bounding box center [279, 271] width 395 height 19
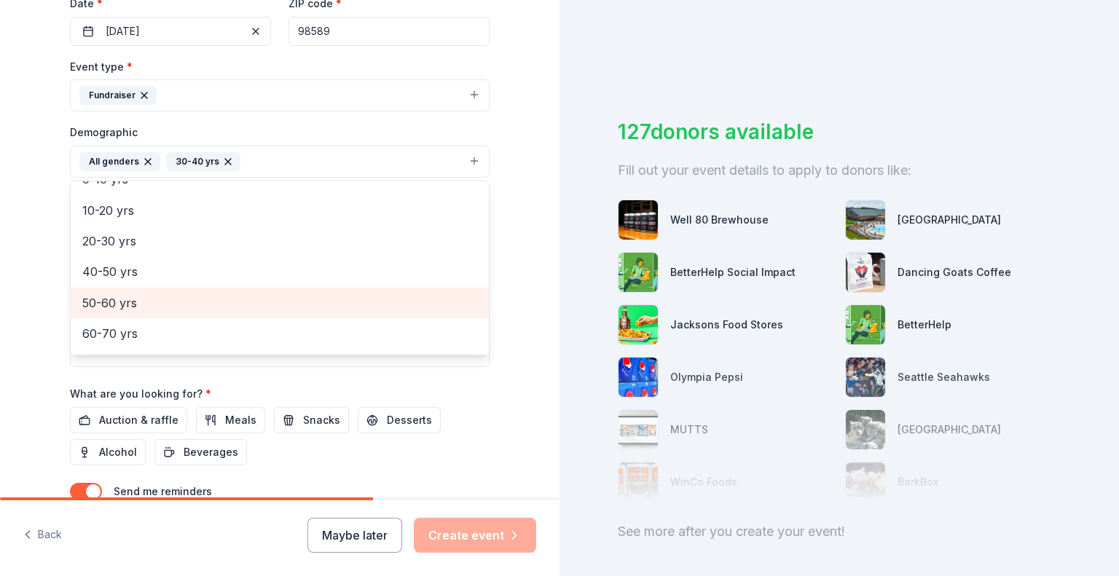
click at [187, 299] on span "50-60 yrs" at bounding box center [279, 302] width 395 height 19
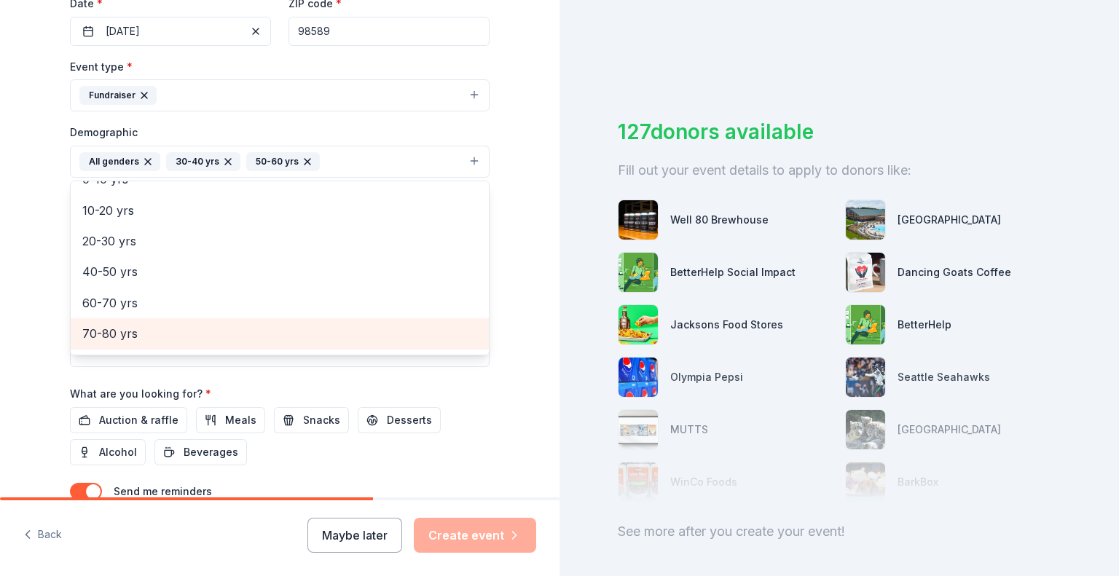
click at [175, 328] on span "70-80 yrs" at bounding box center [279, 333] width 395 height 19
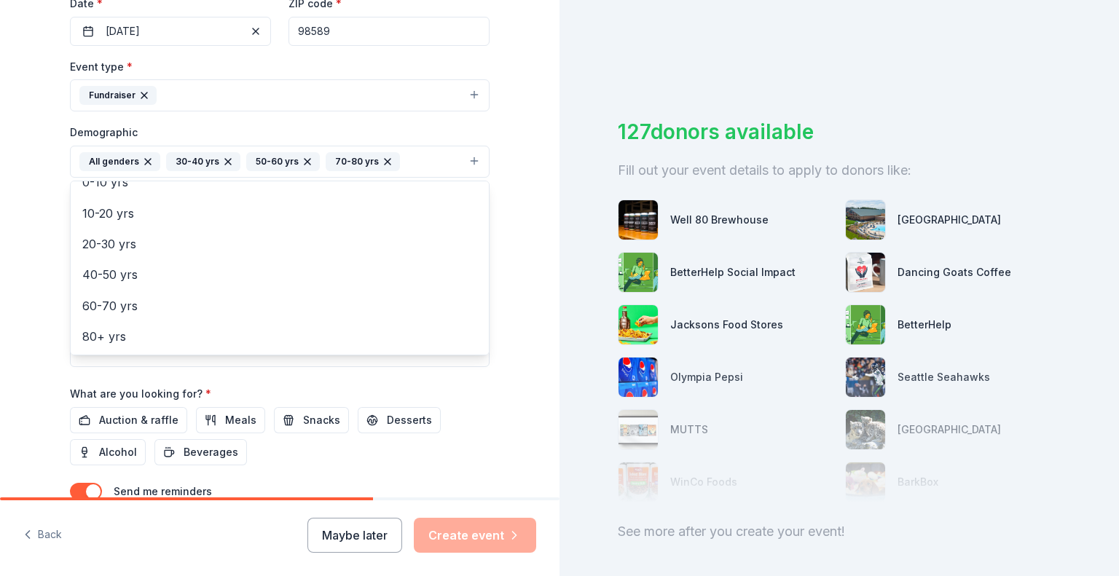
click at [15, 325] on div "Tell us about your event. We'll find in-kind donations you can apply for. Event…" at bounding box center [279, 128] width 559 height 972
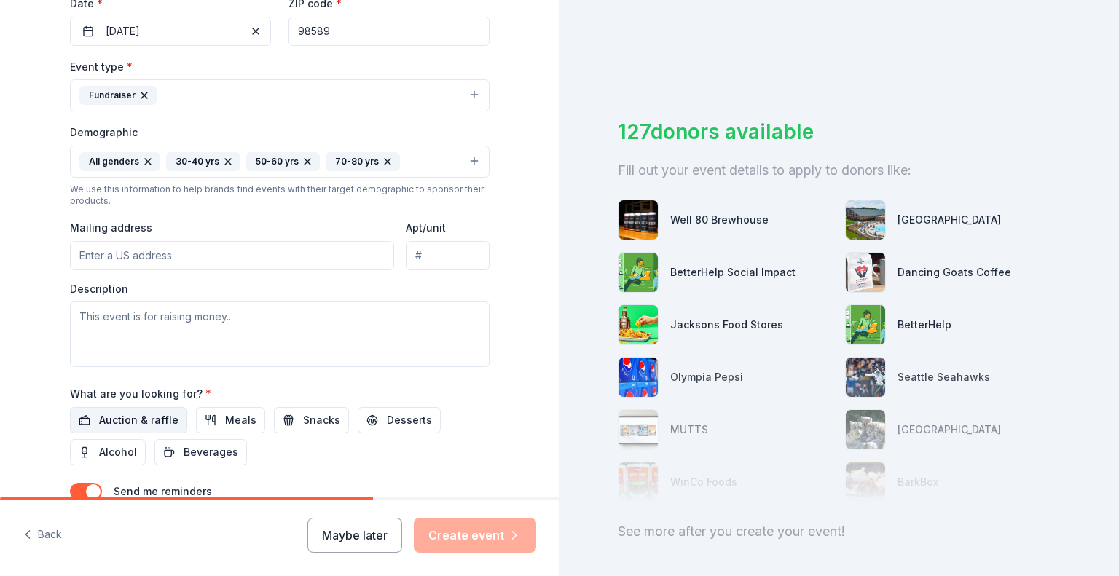
click at [100, 417] on span "Auction & raffle" at bounding box center [138, 419] width 79 height 17
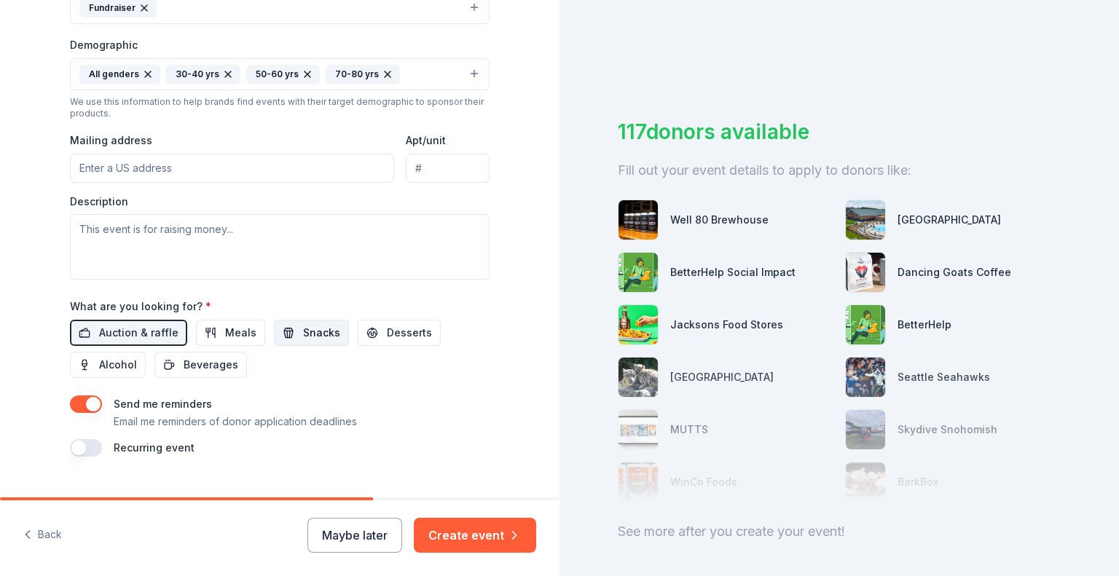
scroll to position [448, 0]
click at [406, 325] on span "Desserts" at bounding box center [409, 330] width 45 height 17
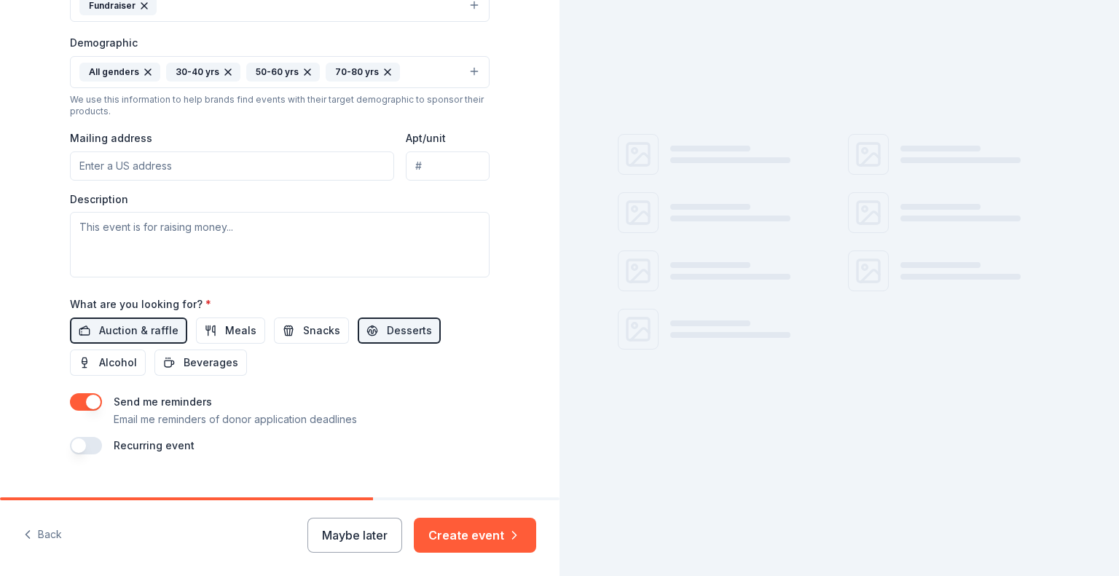
scroll to position [474, 0]
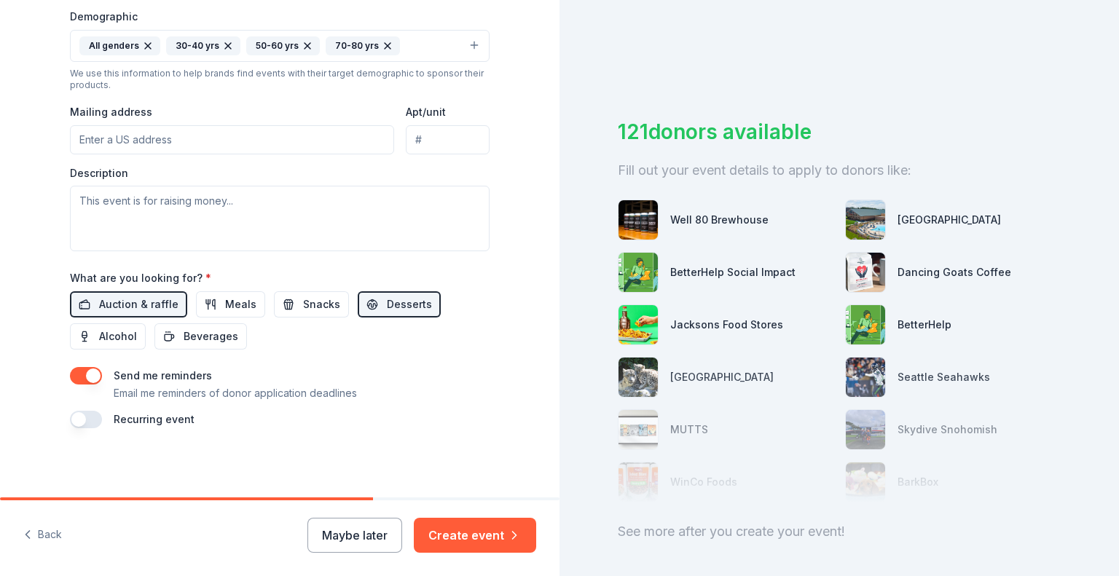
click at [85, 423] on button "button" at bounding box center [86, 419] width 32 height 17
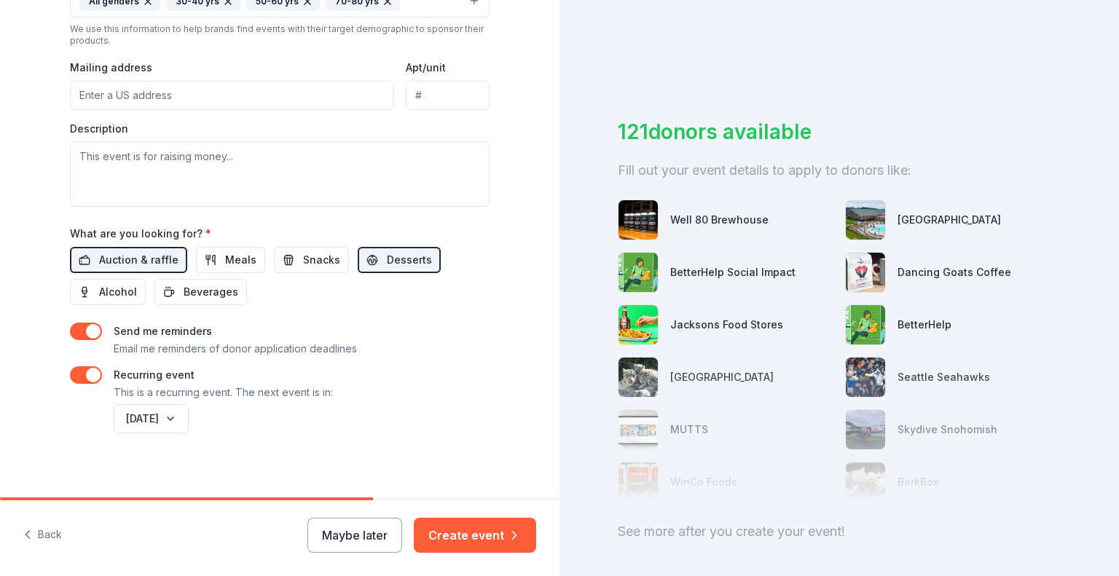
scroll to position [518, 0]
click at [460, 535] on button "Create event" at bounding box center [475, 535] width 122 height 35
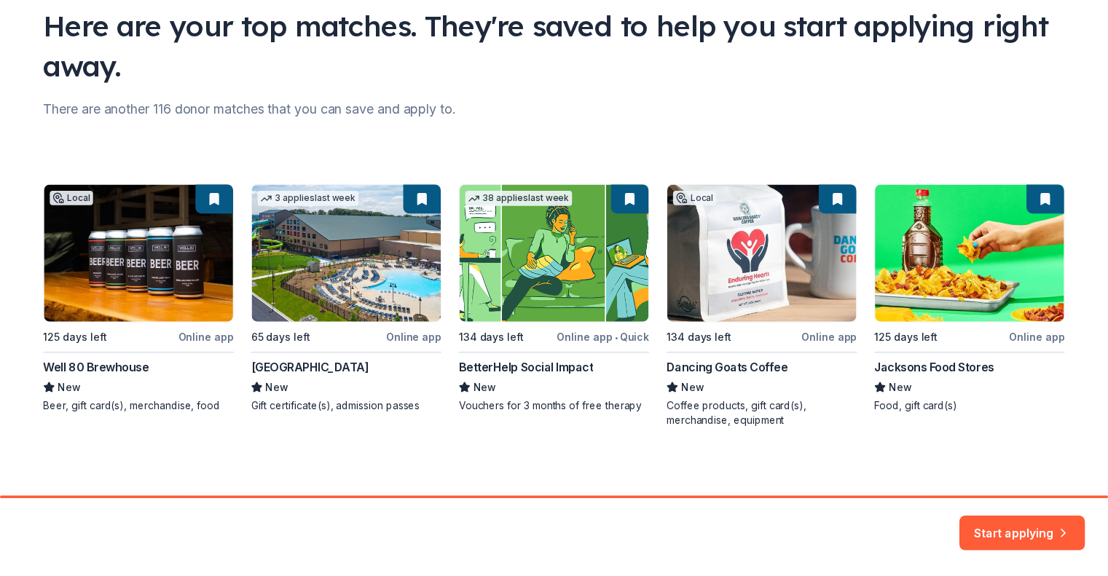
scroll to position [114, 0]
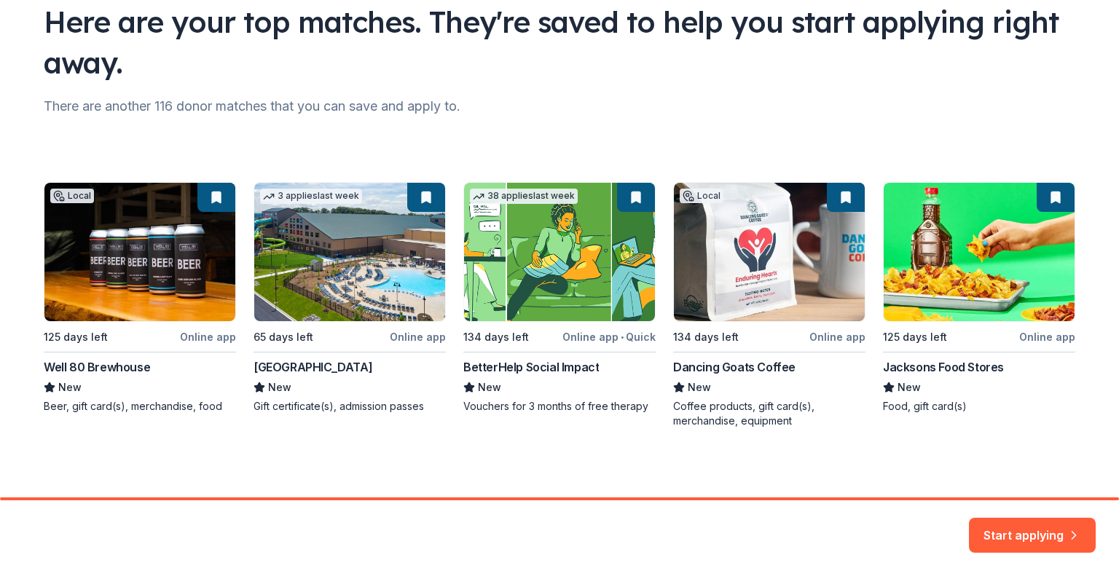
click at [835, 283] on div "Local 125 days left Online app Well 80 Brewhouse New Beer, gift card(s), mercha…" at bounding box center [559, 305] width 1031 height 246
click at [1045, 528] on button "Start applying" at bounding box center [1032, 526] width 127 height 35
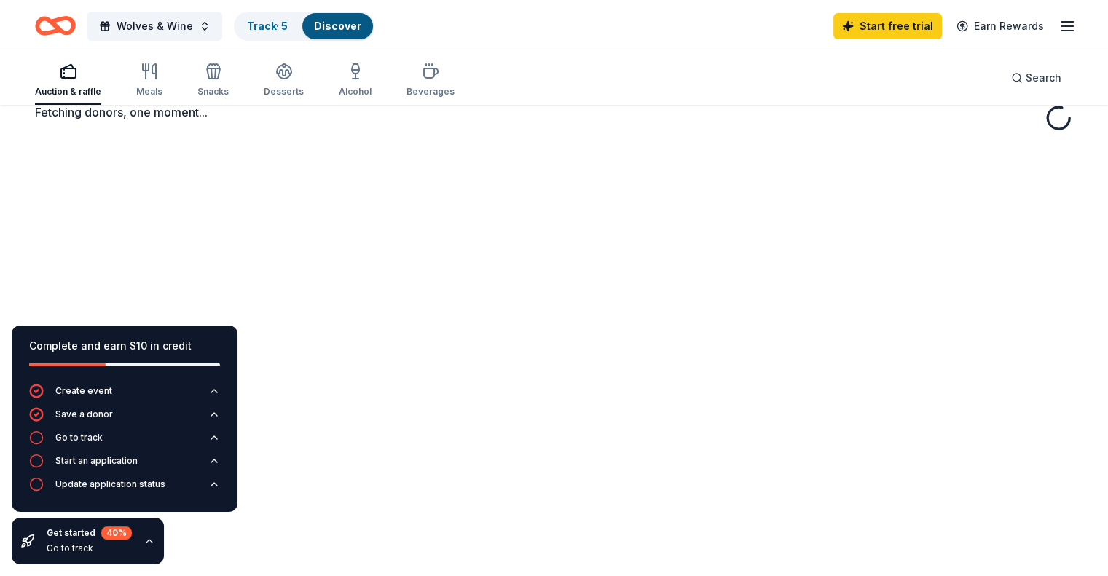
scroll to position [106, 0]
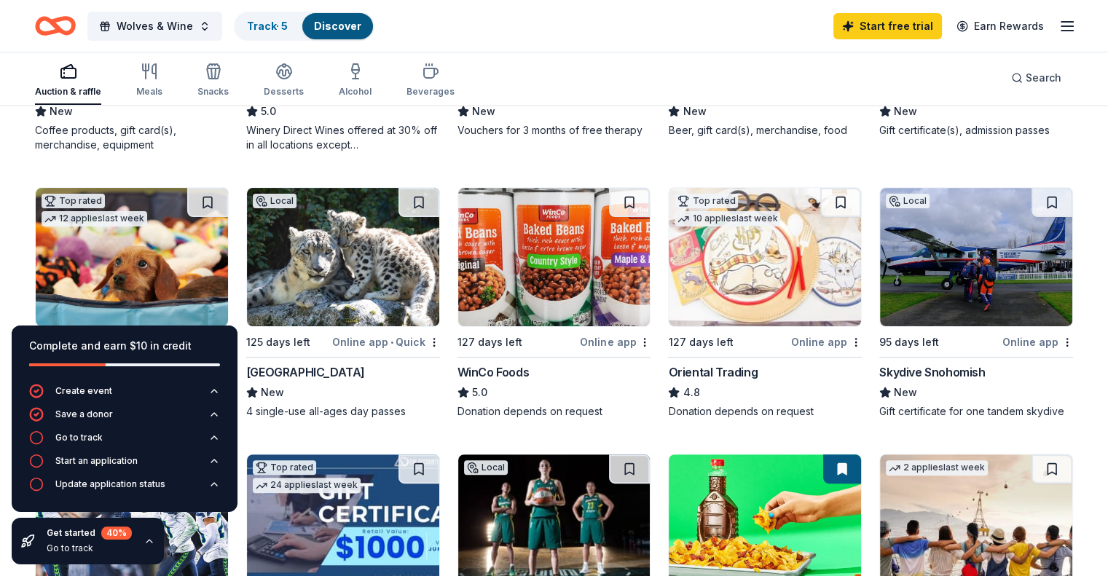
scroll to position [361, 0]
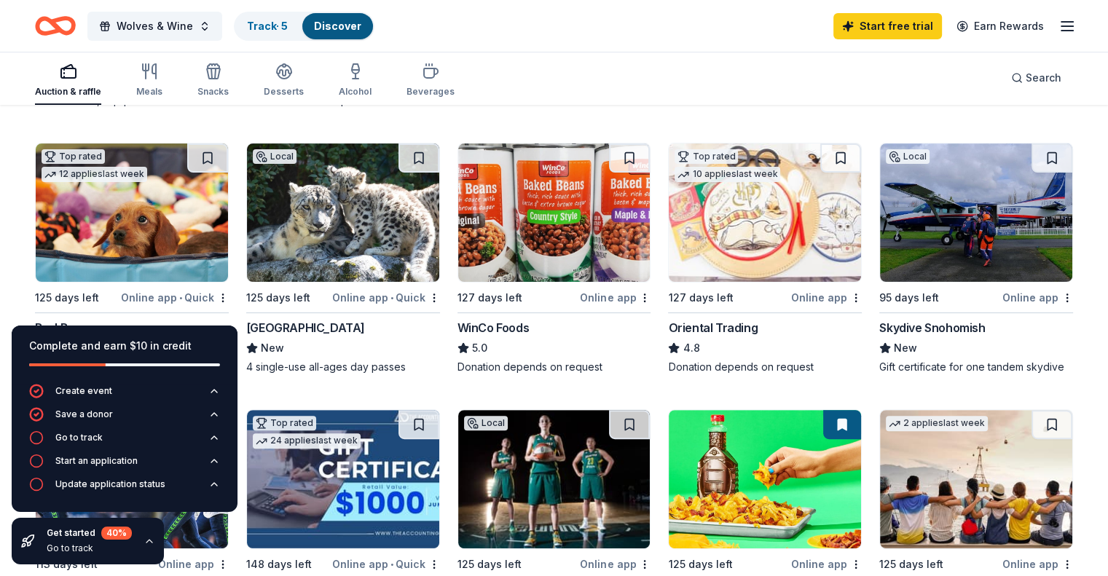
scroll to position [406, 0]
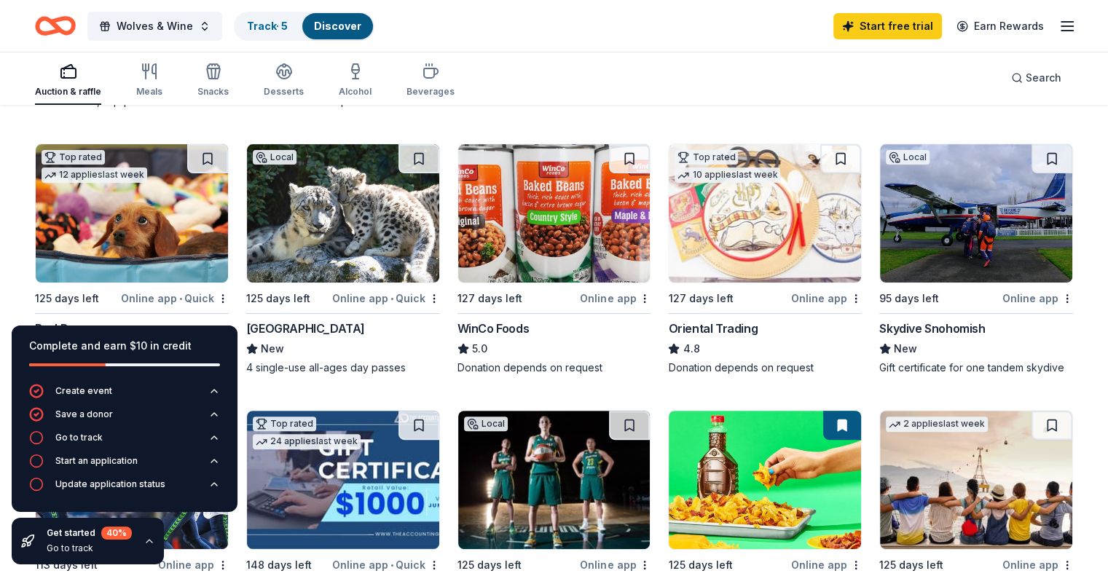
click at [149, 547] on icon "button" at bounding box center [149, 541] width 12 height 12
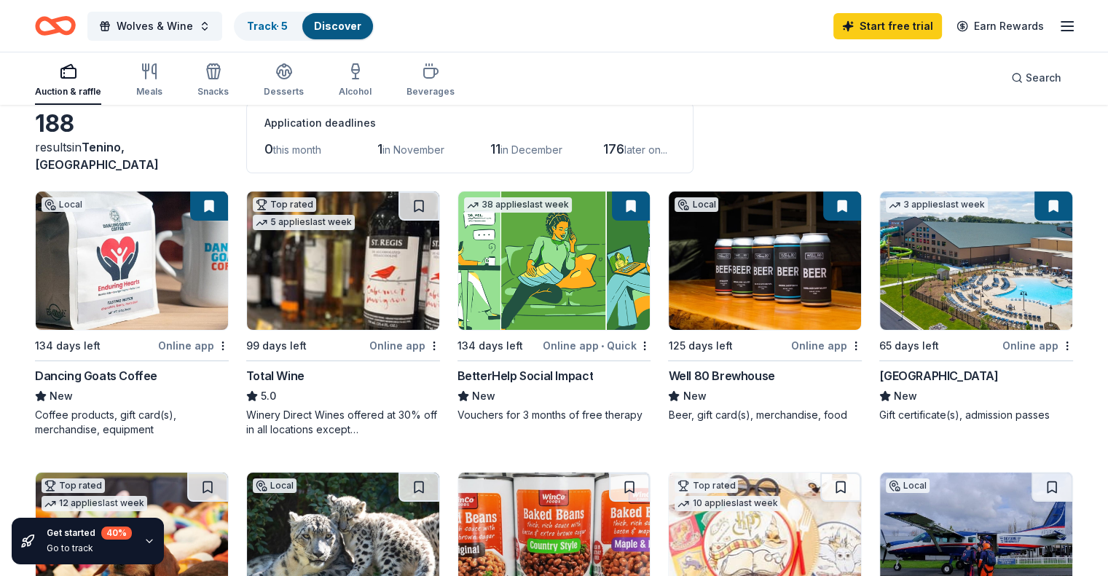
scroll to position [76, 0]
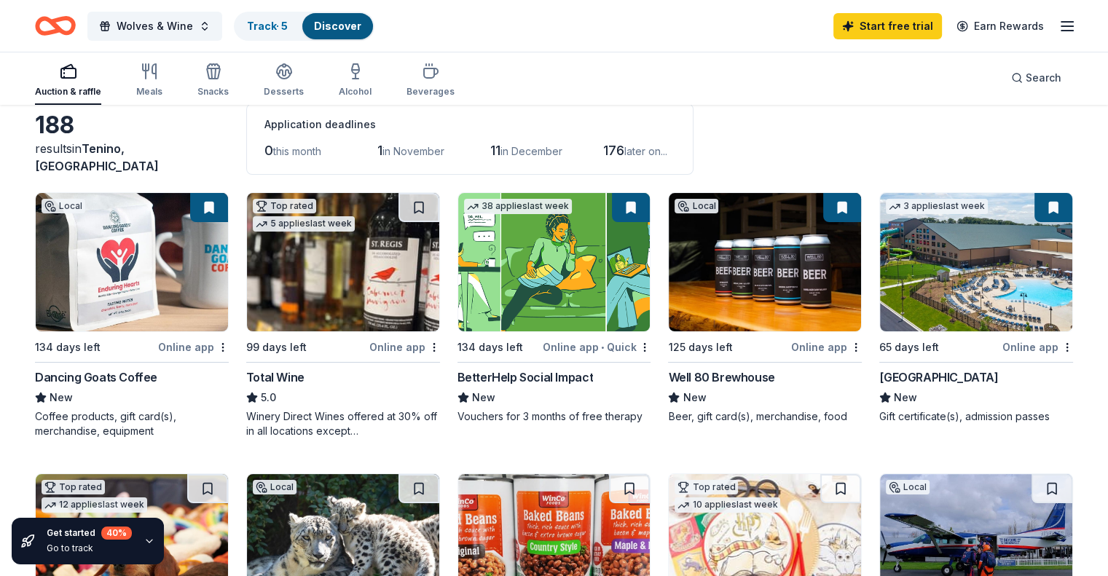
click at [202, 345] on div "Online app" at bounding box center [193, 347] width 71 height 18
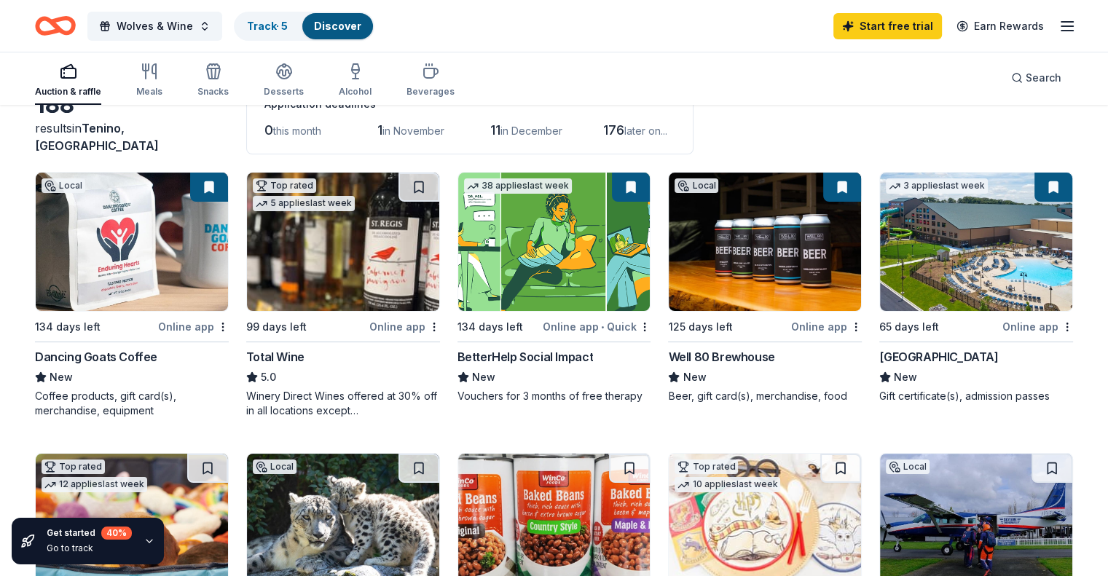
click at [374, 274] on img at bounding box center [343, 242] width 192 height 138
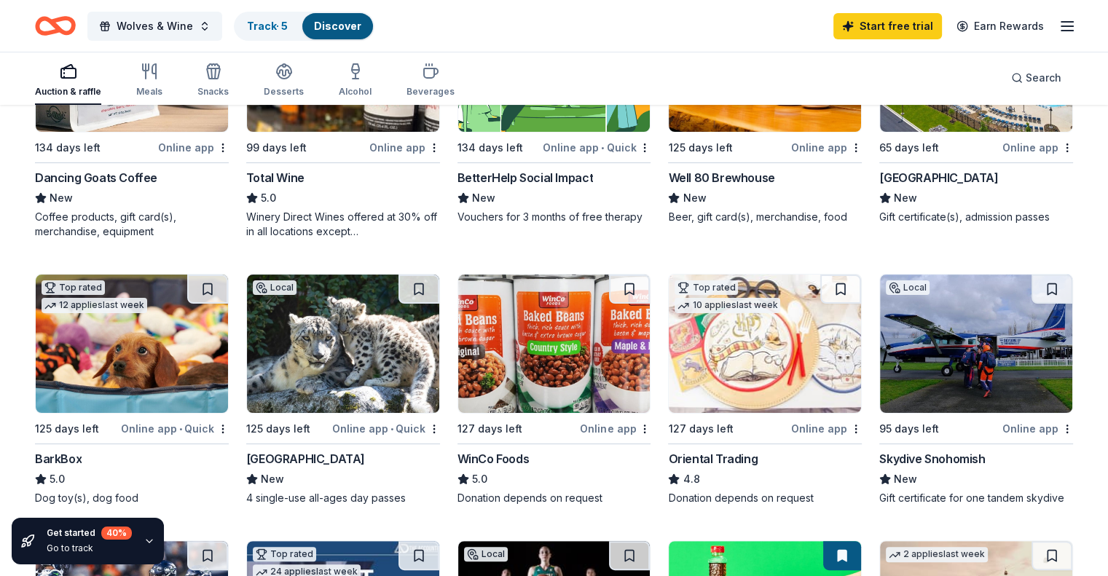
scroll to position [303, 0]
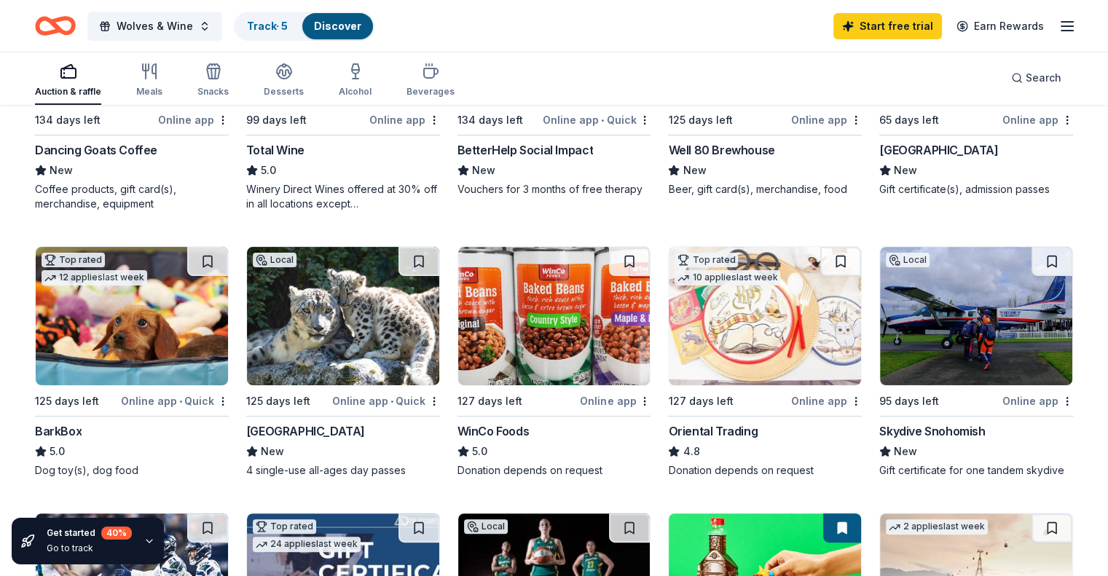
click at [178, 326] on img at bounding box center [132, 316] width 192 height 138
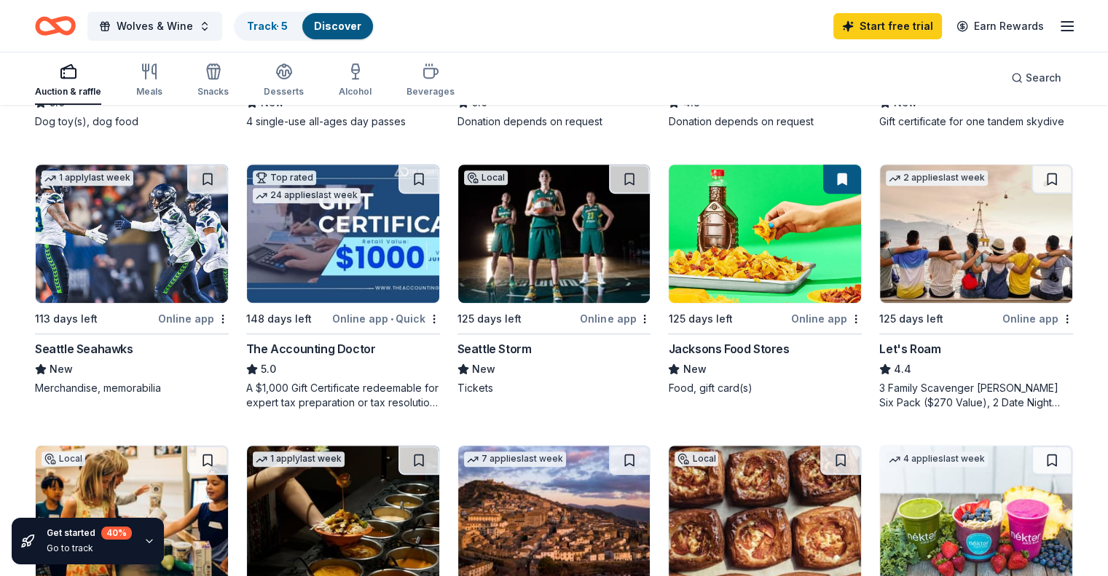
scroll to position [653, 0]
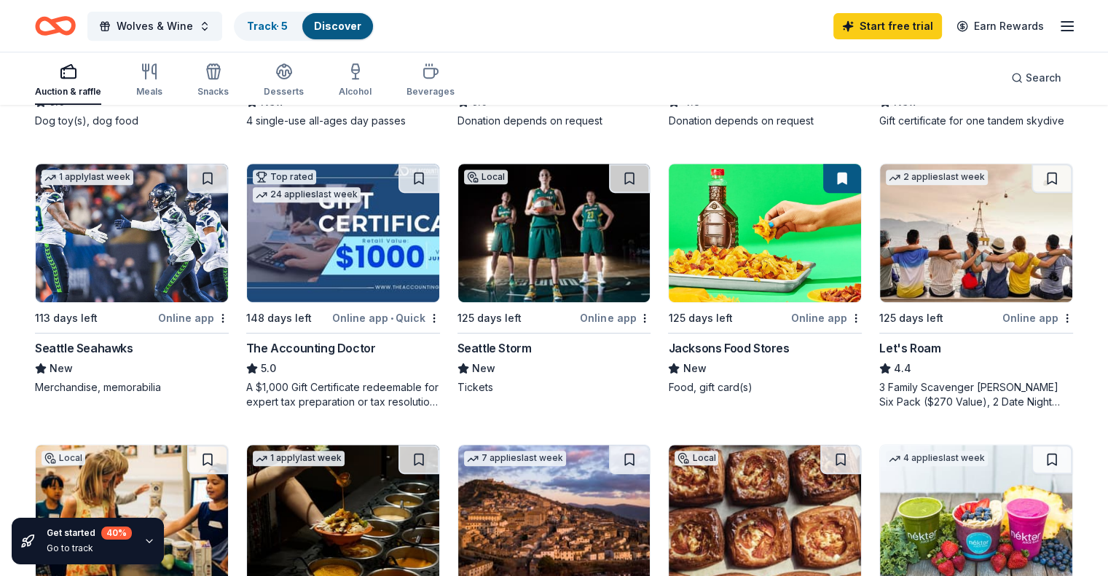
click at [948, 261] on img at bounding box center [976, 233] width 192 height 138
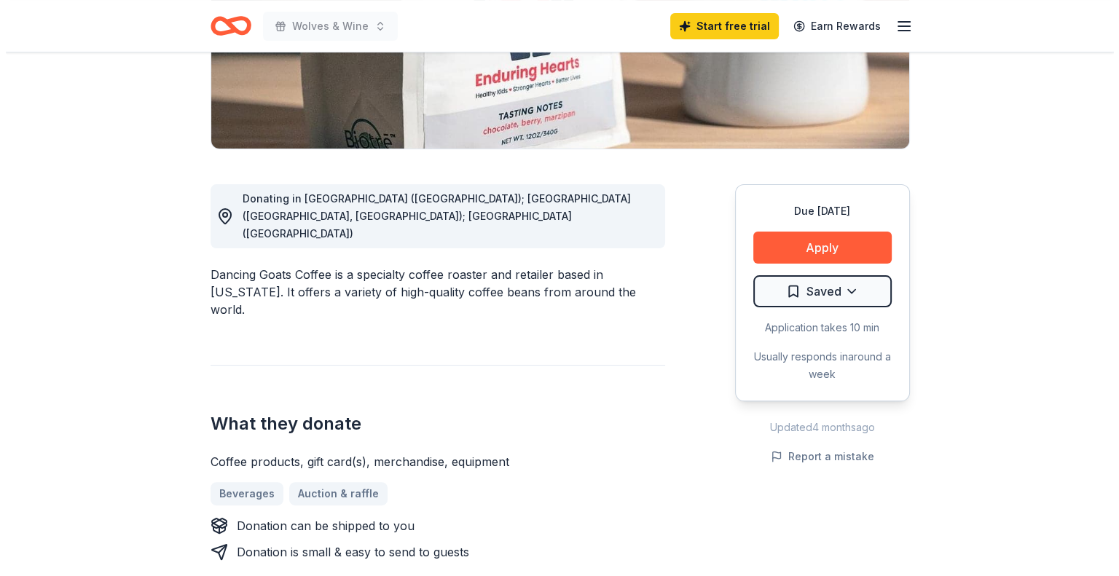
scroll to position [305, 0]
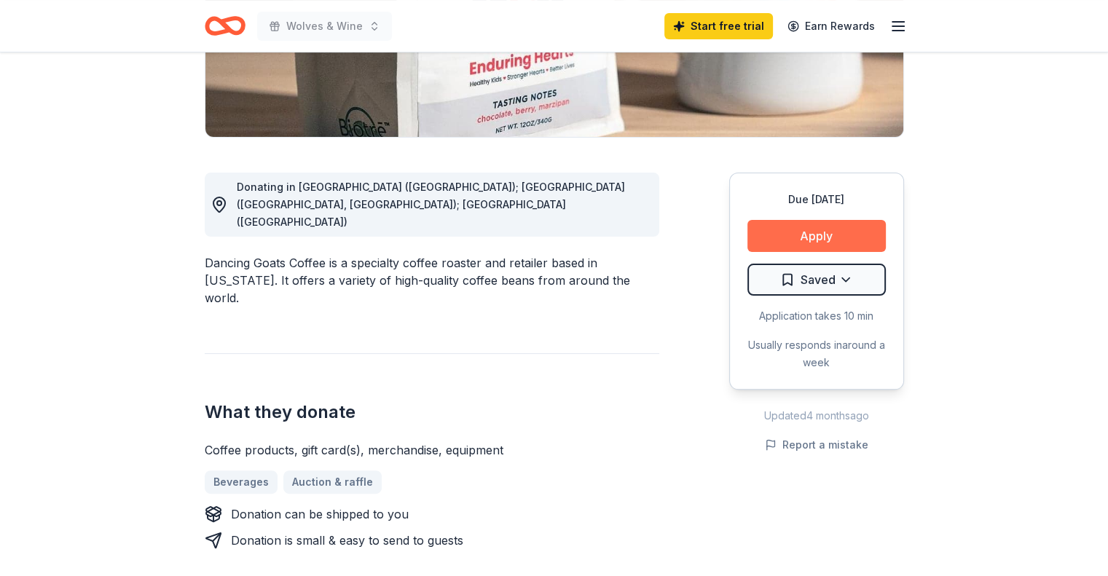
click at [807, 232] on button "Apply" at bounding box center [816, 236] width 138 height 32
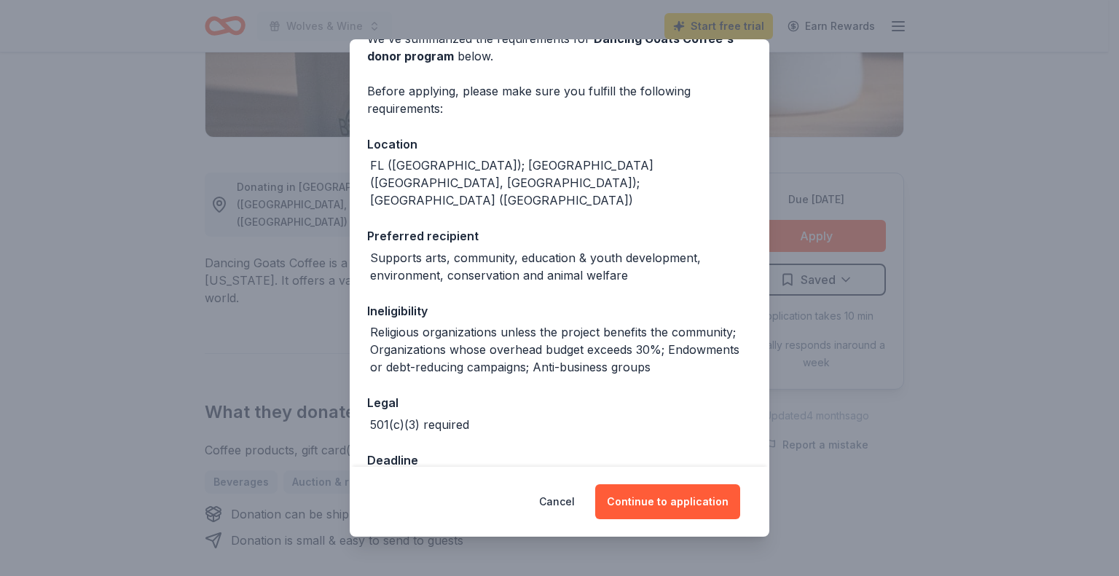
scroll to position [87, 0]
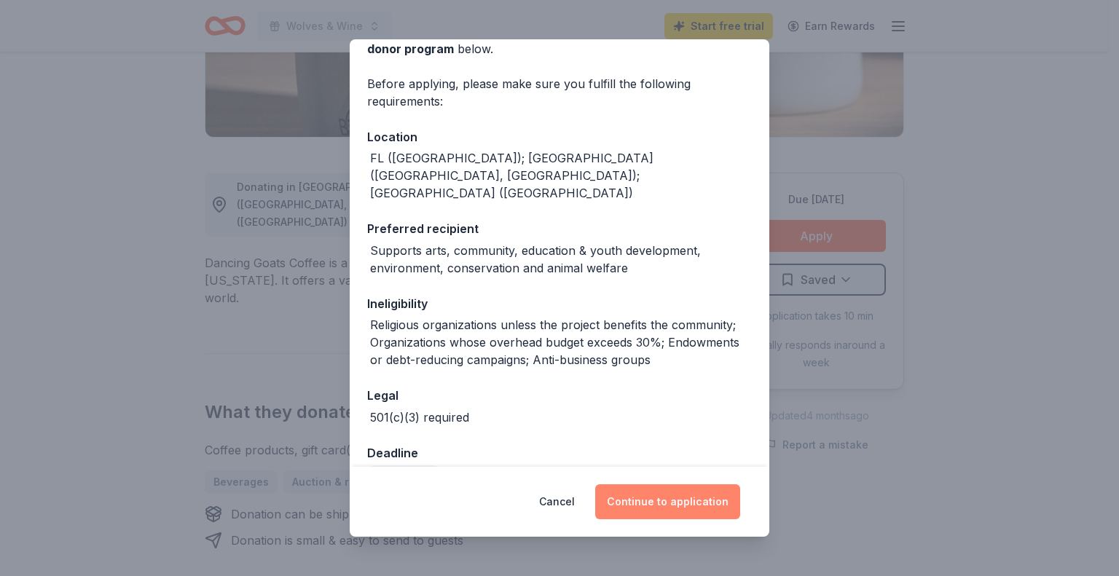
click at [680, 500] on button "Continue to application" at bounding box center [667, 501] width 145 height 35
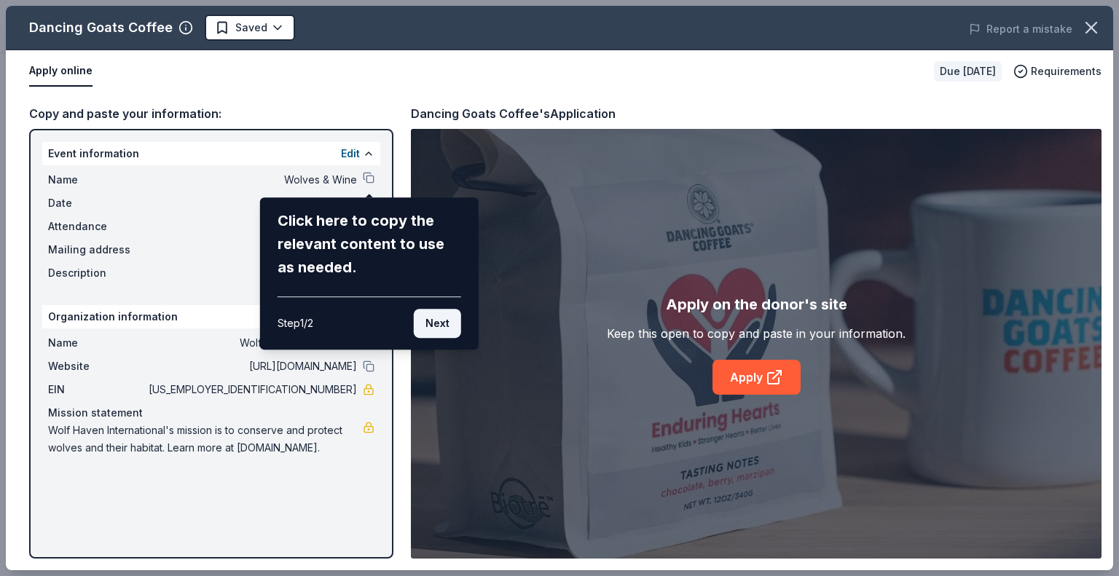
click at [431, 326] on button "Next" at bounding box center [437, 323] width 47 height 29
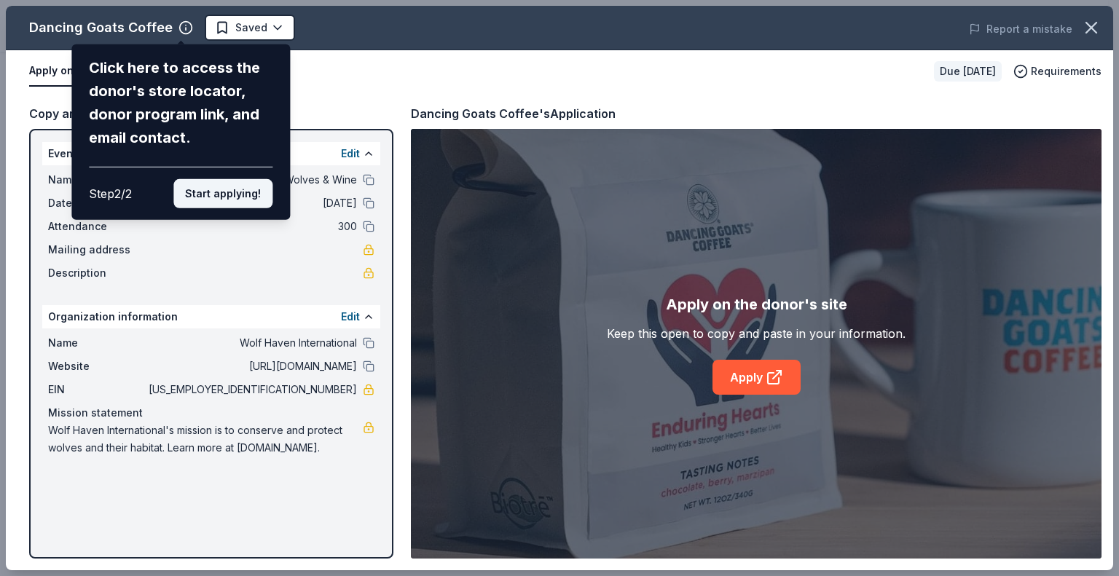
click at [229, 194] on button "Start applying!" at bounding box center [222, 193] width 99 height 29
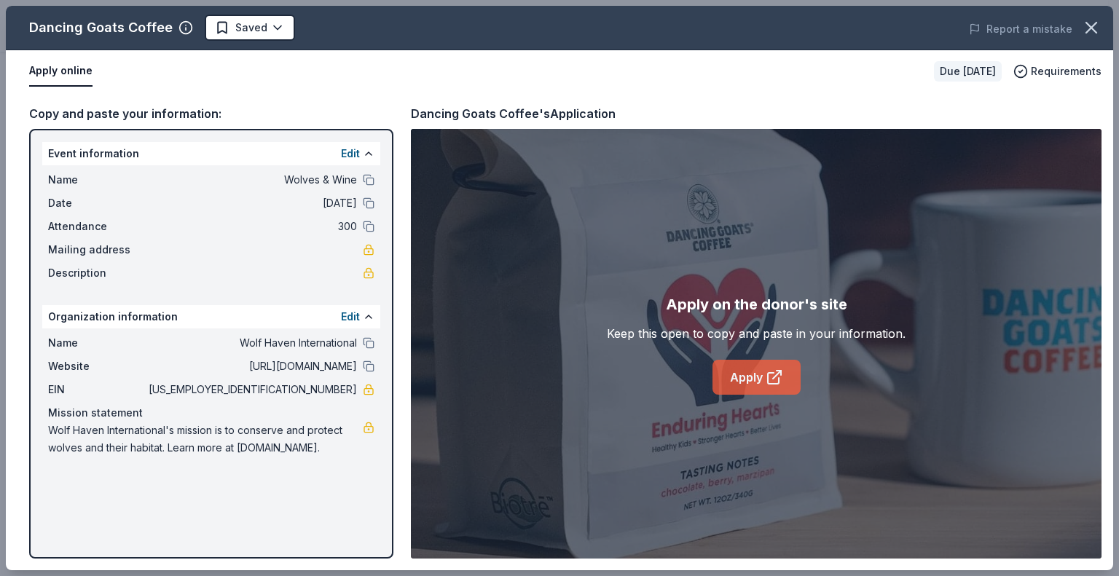
click at [756, 379] on link "Apply" at bounding box center [756, 377] width 88 height 35
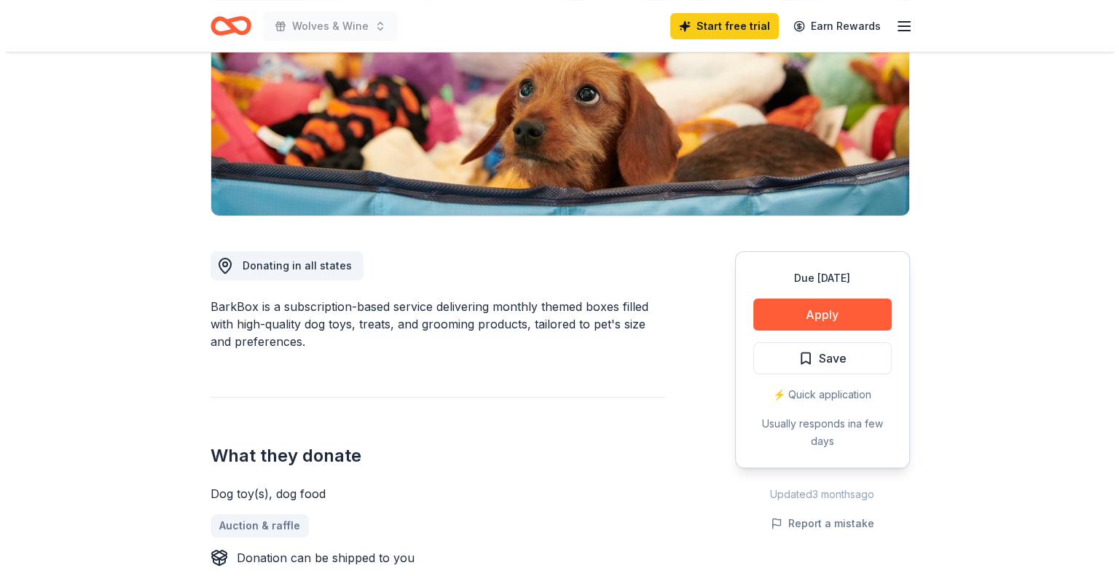
scroll to position [253, 0]
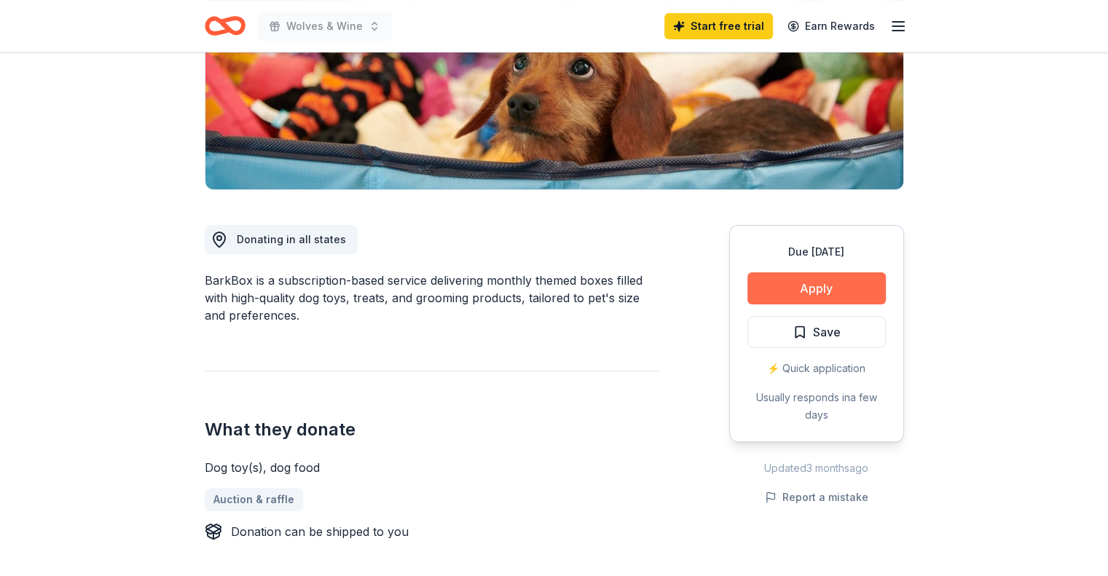
click at [804, 291] on button "Apply" at bounding box center [816, 288] width 138 height 32
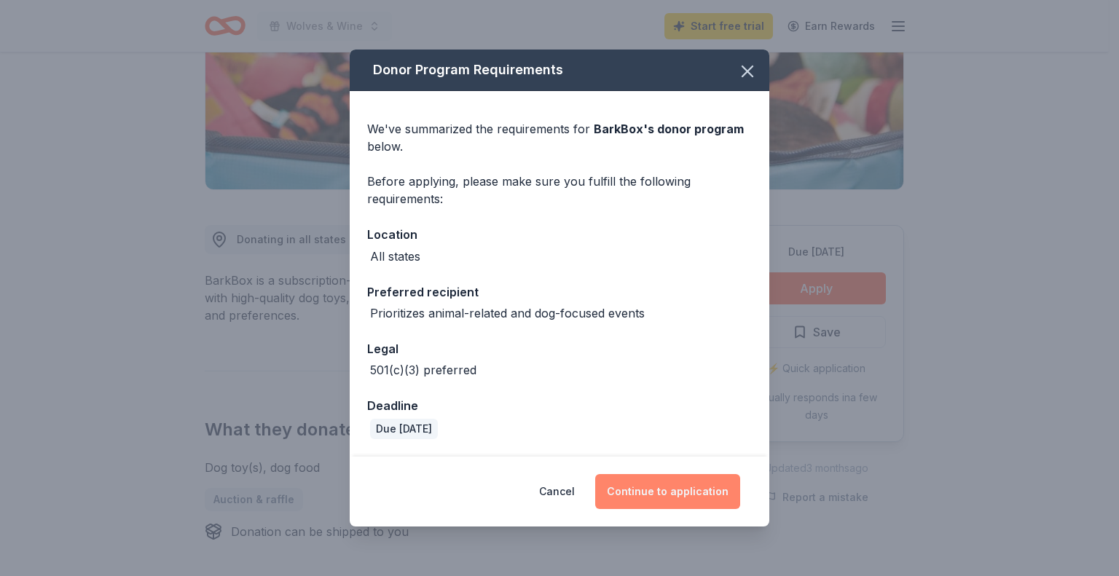
click at [667, 484] on button "Continue to application" at bounding box center [667, 491] width 145 height 35
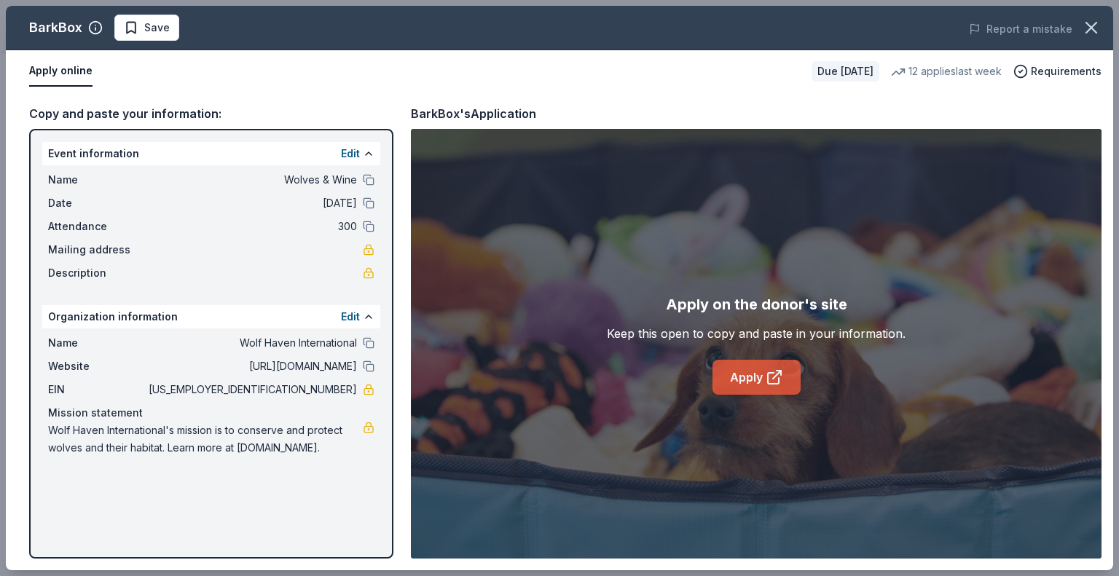
click at [754, 373] on link "Apply" at bounding box center [756, 377] width 88 height 35
